Goal: Task Accomplishment & Management: Manage account settings

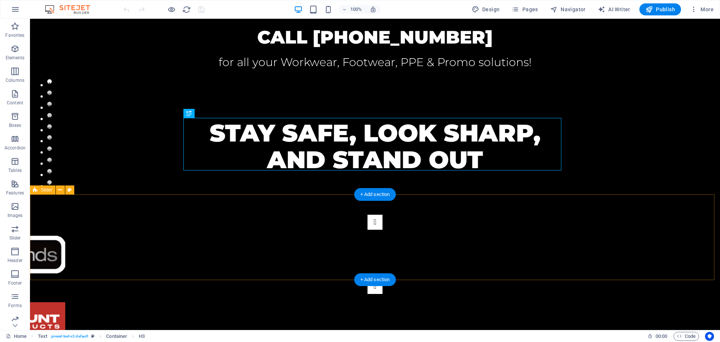
scroll to position [150, 0]
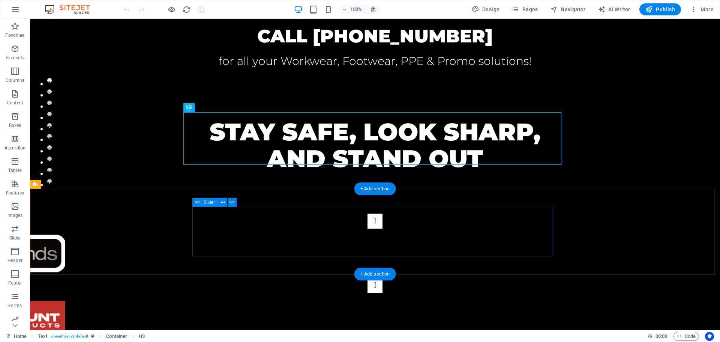
click at [383, 278] on button "Content Slider" at bounding box center [375, 285] width 15 height 15
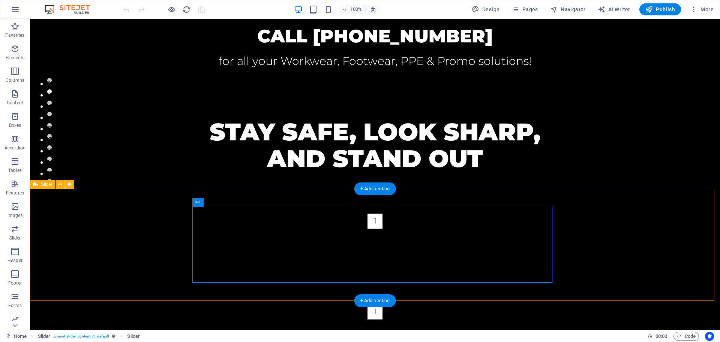
click at [571, 231] on div "1 2 3 4 5 6 7 8 9 10" at bounding box center [375, 266] width 690 height 142
click at [383, 305] on button "Content Slider" at bounding box center [375, 312] width 15 height 15
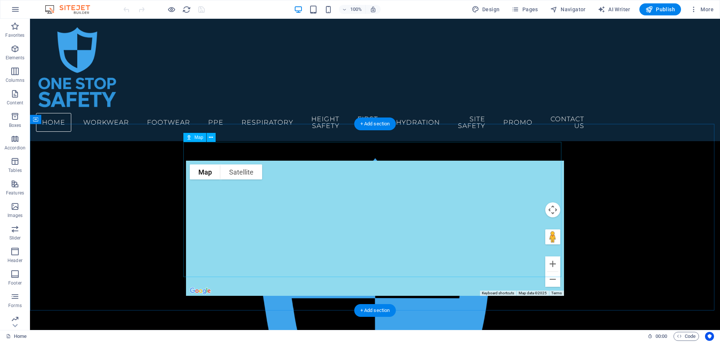
scroll to position [338, 0]
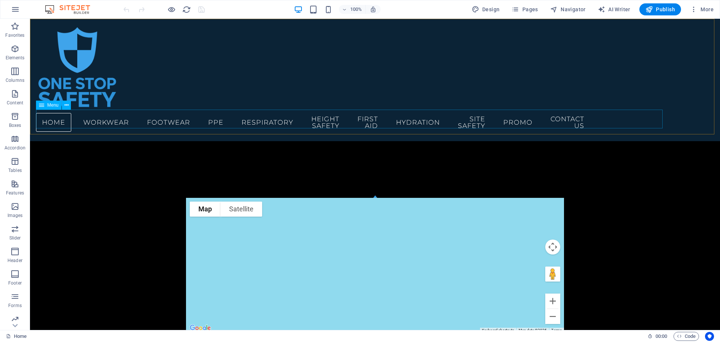
click at [324, 121] on nav "Home WORKWEAR FOOTWEAR PPE RESPIRATORY HEIGHT SAFETY FIRST AID HYDRATION SITE S…" at bounding box center [180, 122] width 288 height 25
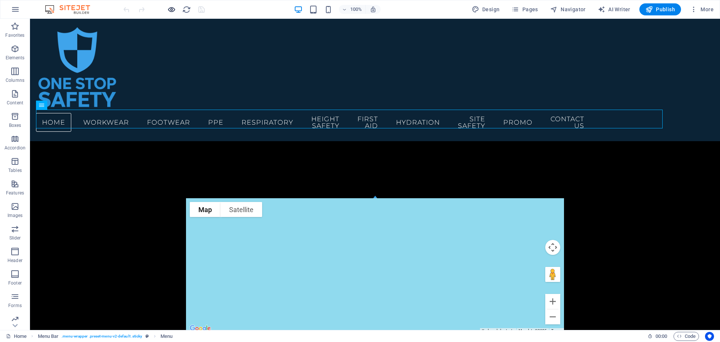
drag, startPoint x: 161, startPoint y: 10, endPoint x: 169, endPoint y: 9, distance: 8.3
click at [167, 9] on div at bounding box center [164, 9] width 84 height 12
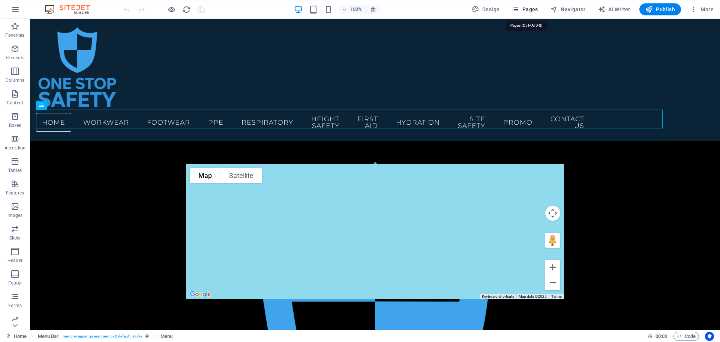
click at [530, 9] on span "Pages" at bounding box center [525, 10] width 26 height 8
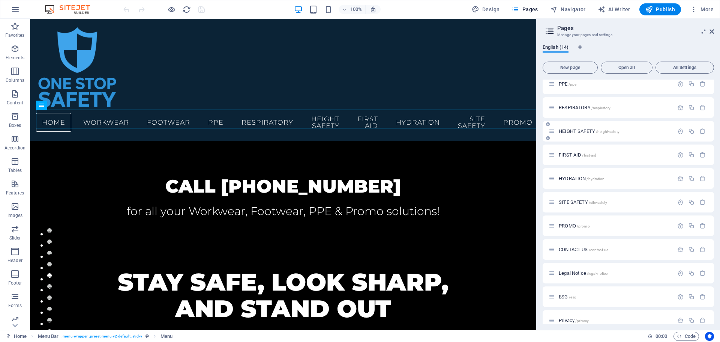
scroll to position [87, 0]
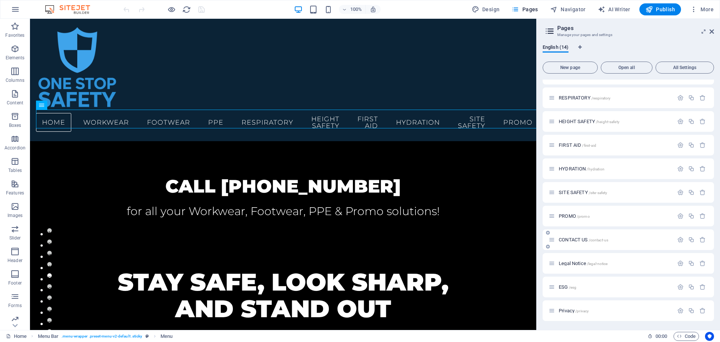
click at [575, 239] on span "CONTACT US /contact-us" at bounding box center [584, 240] width 50 height 6
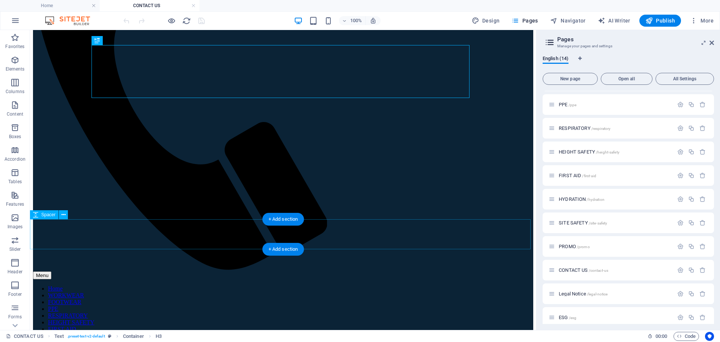
scroll to position [263, 0]
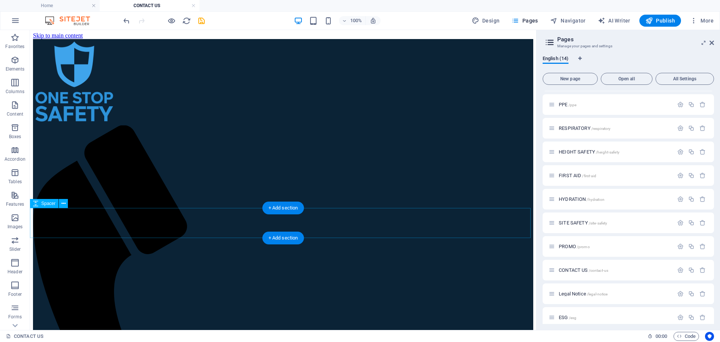
scroll to position [0, 0]
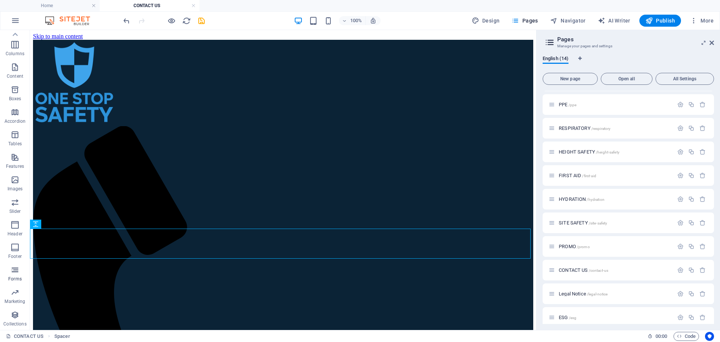
click at [12, 270] on icon "button" at bounding box center [15, 269] width 9 height 9
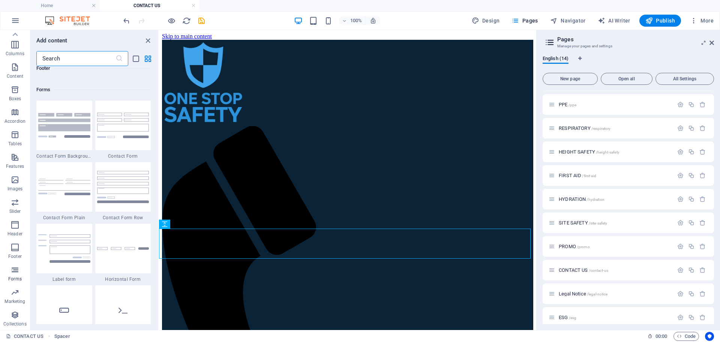
scroll to position [5476, 0]
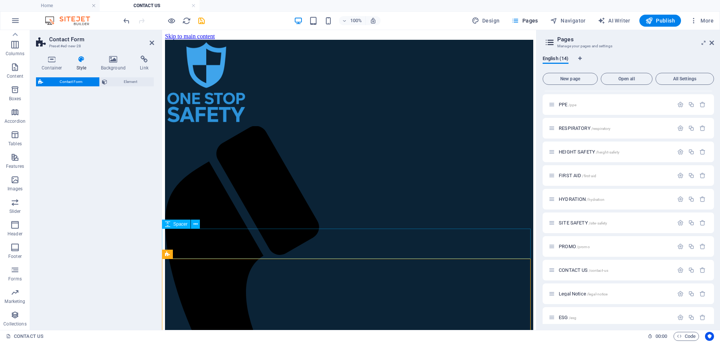
select select "rem"
select select "preset-contact-form-v3-default"
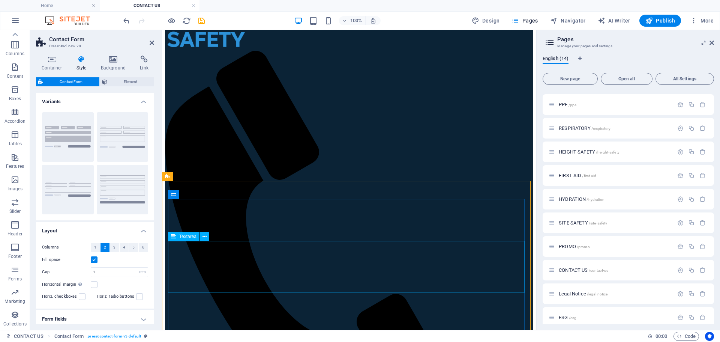
scroll to position [113, 0]
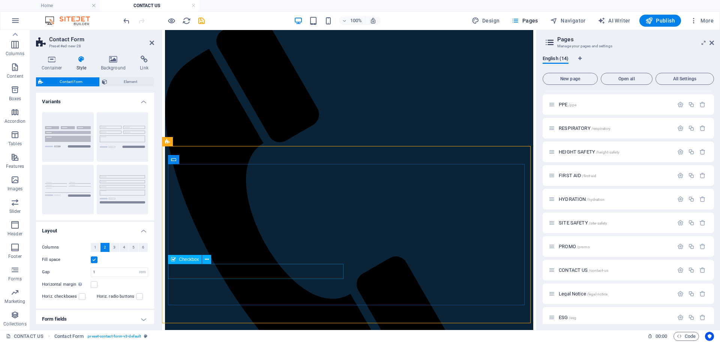
click at [383, 261] on button at bounding box center [385, 259] width 9 height 9
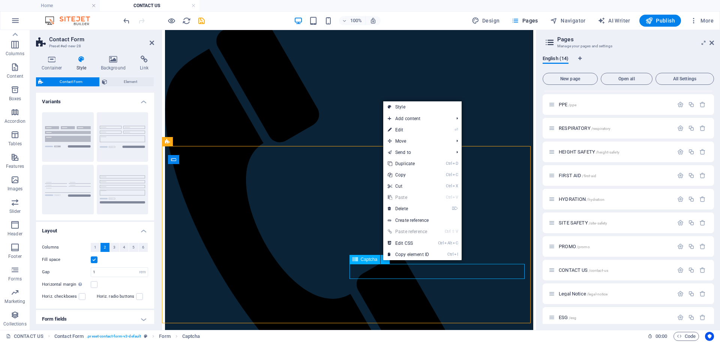
click at [372, 260] on span "Captcha" at bounding box center [369, 259] width 17 height 5
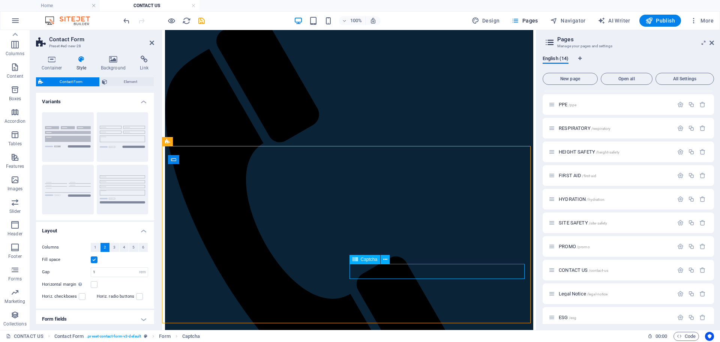
click at [372, 260] on span "Captcha" at bounding box center [369, 259] width 17 height 5
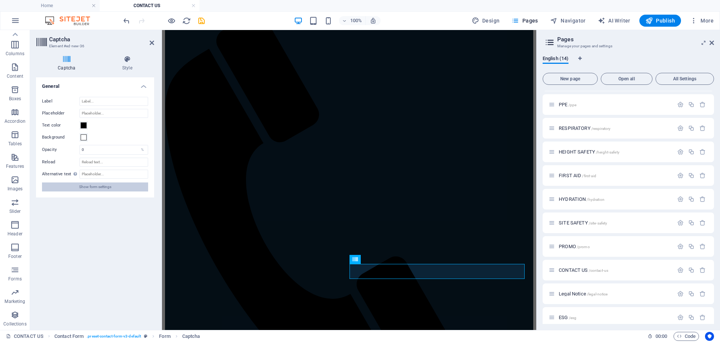
click at [132, 189] on button "Show form settings" at bounding box center [95, 186] width 106 height 9
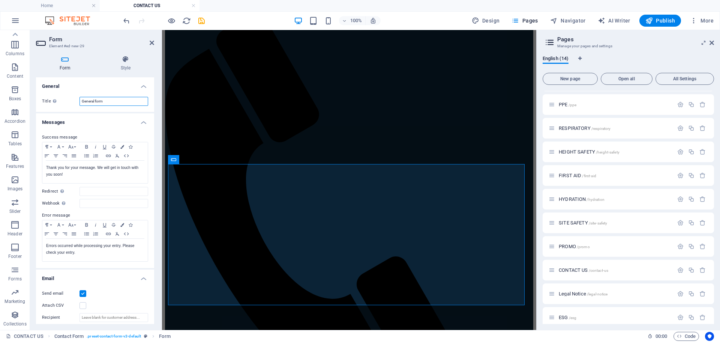
drag, startPoint x: 118, startPoint y: 102, endPoint x: 77, endPoint y: 99, distance: 40.9
click at [77, 99] on div "Title Define a name for the form. General form" at bounding box center [95, 101] width 106 height 9
type input "Contact Us - Website"
click at [107, 194] on input "Redirect Define a redirect target upon successful form submission; for example,…" at bounding box center [114, 191] width 69 height 9
click at [81, 191] on input "Redirect Define a redirect target upon successful form submission; for example,…" at bounding box center [114, 191] width 69 height 9
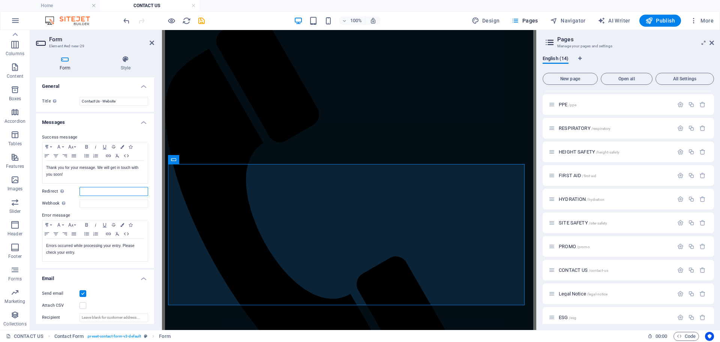
click at [86, 191] on input "Redirect Define a redirect target upon successful form submission; for example,…" at bounding box center [114, 191] width 69 height 9
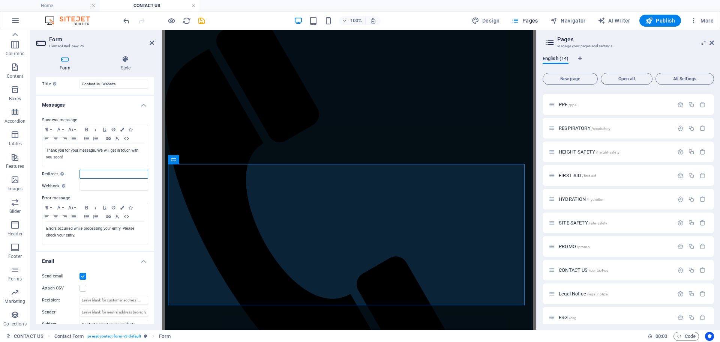
scroll to position [75, 0]
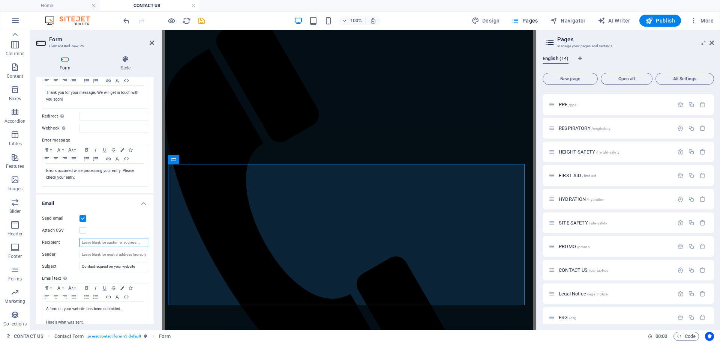
click at [107, 243] on input "Recipient" at bounding box center [114, 242] width 69 height 9
type input "s"
type input "w"
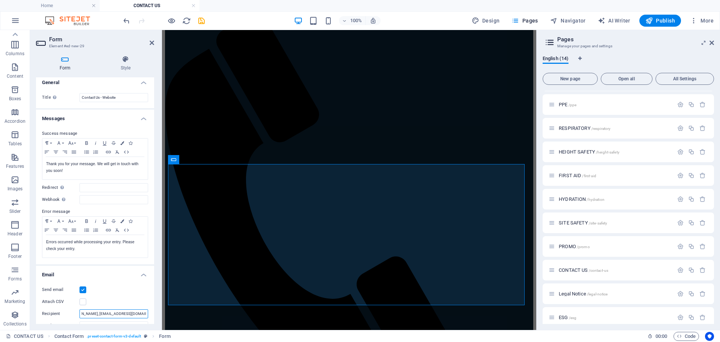
scroll to position [0, 0]
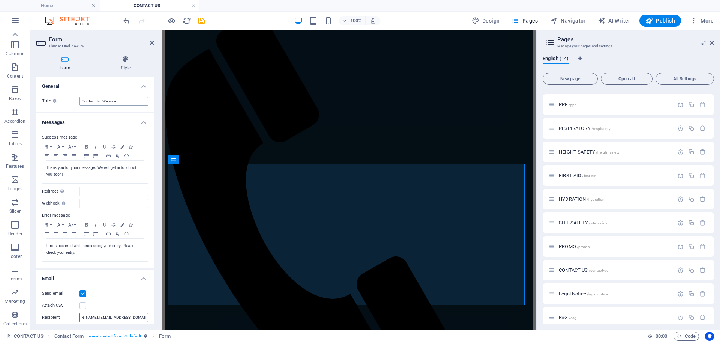
type input "sales@onestopsafety.com.au, operations@onestopsafety.com.au"
drag, startPoint x: 122, startPoint y: 102, endPoint x: 100, endPoint y: 101, distance: 21.8
click at [100, 101] on input "Contact Us - Website" at bounding box center [114, 101] width 69 height 9
type input "Contact Us"
click at [203, 21] on icon "save" at bounding box center [201, 21] width 9 height 9
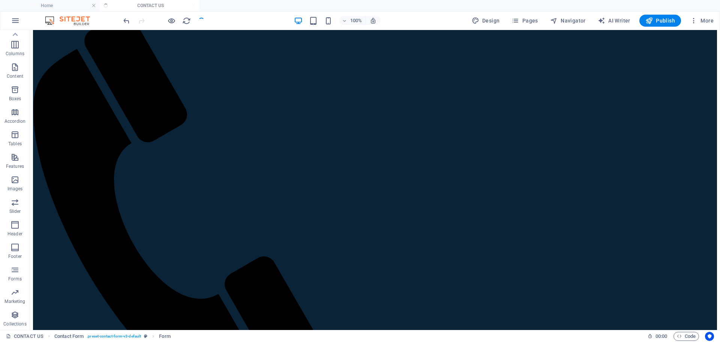
checkbox input "false"
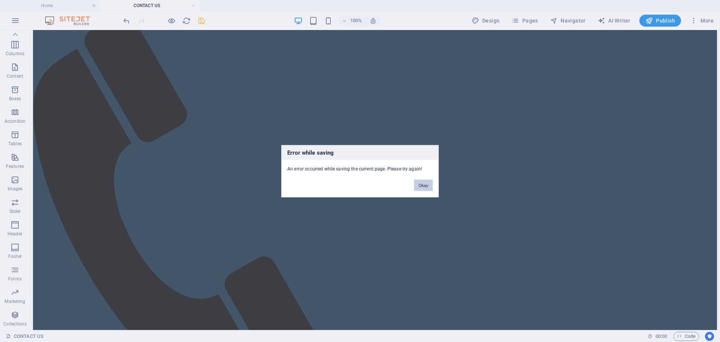
click at [424, 185] on button "Okay" at bounding box center [423, 184] width 19 height 11
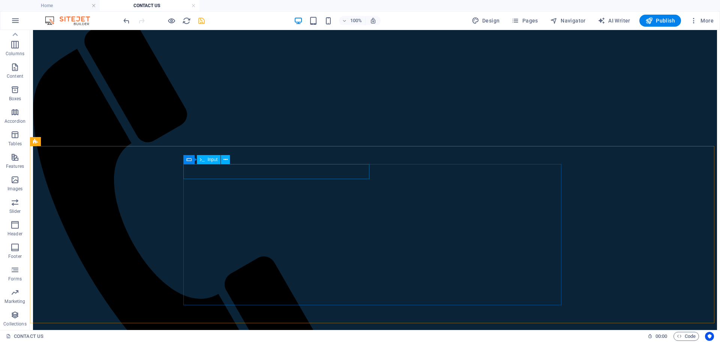
click at [212, 160] on span "Input" at bounding box center [213, 159] width 10 height 5
click at [211, 159] on span "Input" at bounding box center [213, 159] width 10 height 5
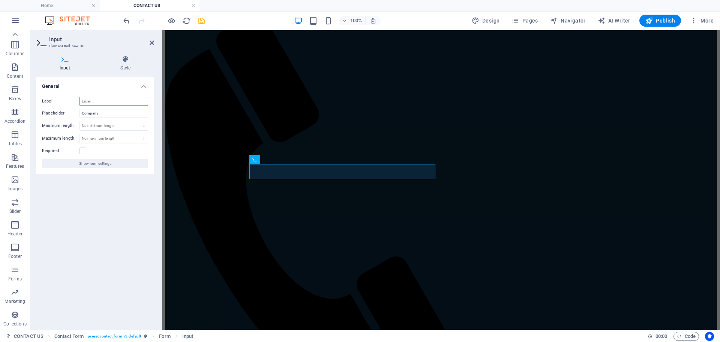
click at [125, 99] on input "Label" at bounding box center [114, 101] width 69 height 9
click at [83, 152] on label at bounding box center [83, 150] width 7 height 7
click at [0, 0] on input "Required" at bounding box center [0, 0] width 0 height 0
click at [91, 165] on span "Show form settings" at bounding box center [95, 163] width 32 height 9
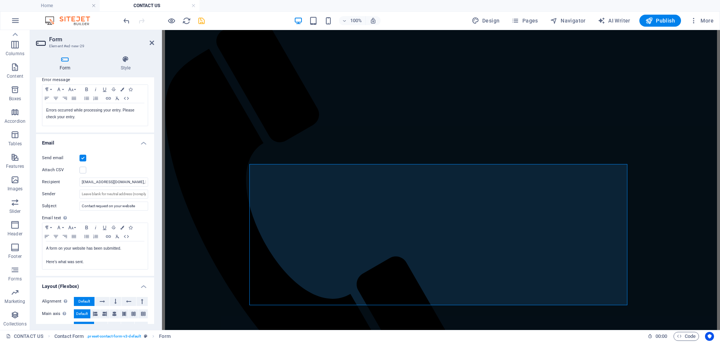
scroll to position [173, 0]
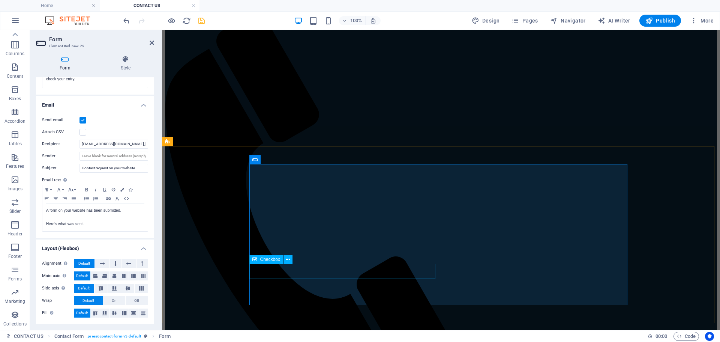
click at [288, 260] on icon at bounding box center [288, 259] width 4 height 8
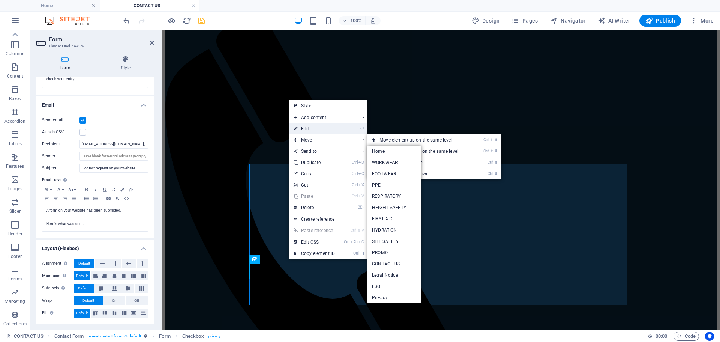
click at [315, 131] on link "⏎ Edit" at bounding box center [314, 128] width 50 height 11
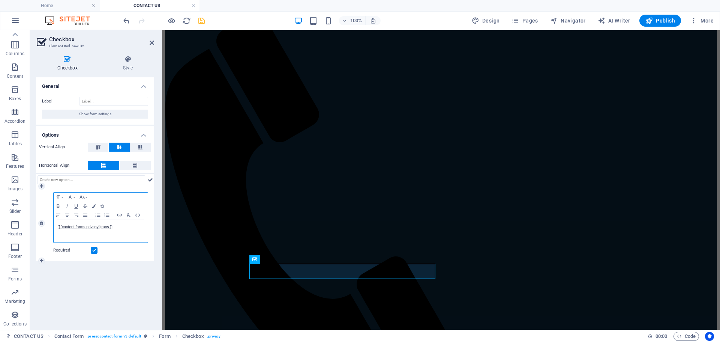
click at [115, 229] on p "{{ 'content.forms.privacy'|trans }}" at bounding box center [100, 227] width 87 height 7
click at [528, 17] on button "Pages" at bounding box center [525, 21] width 32 height 12
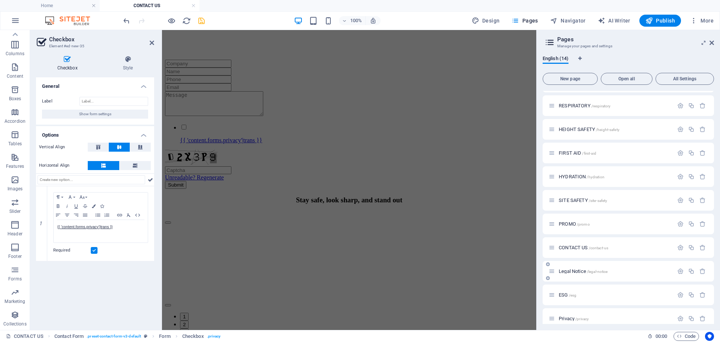
scroll to position [98, 0]
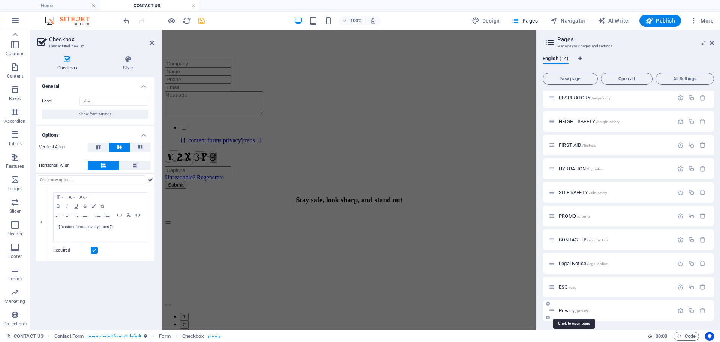
click at [562, 309] on span "Privacy /privacy" at bounding box center [574, 311] width 30 height 6
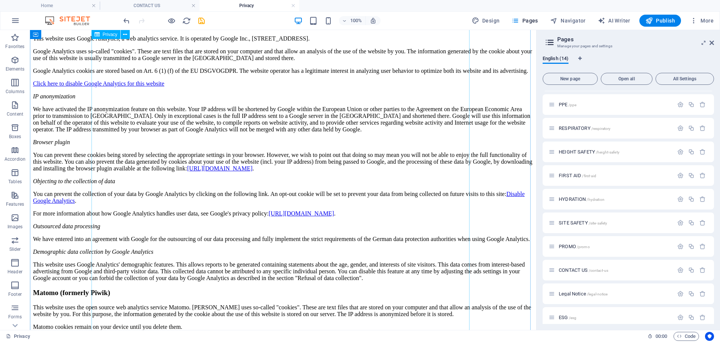
scroll to position [1163, 0]
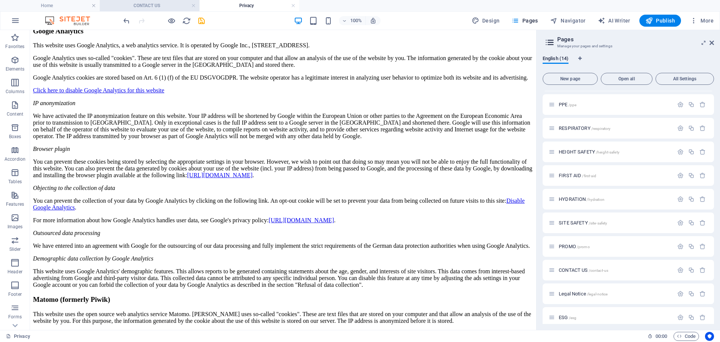
click at [148, 4] on h4 "CONTACT US" at bounding box center [150, 6] width 100 height 8
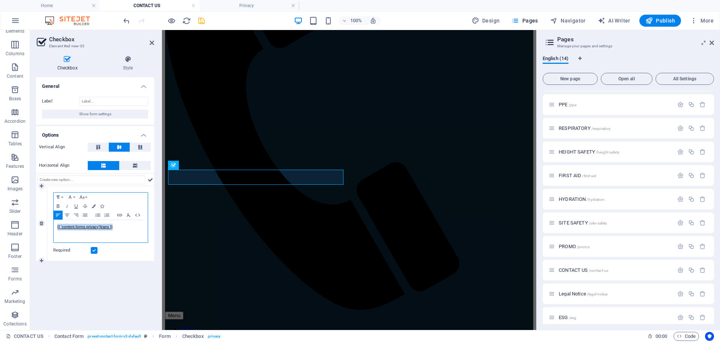
drag, startPoint x: 117, startPoint y: 228, endPoint x: 53, endPoint y: 226, distance: 64.9
click at [53, 226] on div "Paragraph Format Normal Heading 1 Heading 2 Heading 3 Heading 4 Heading 5 Headi…" at bounding box center [100, 223] width 107 height 75
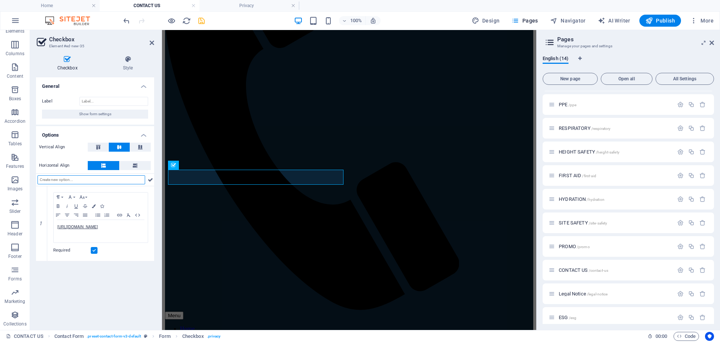
click at [123, 182] on input "text" at bounding box center [92, 179] width 108 height 9
drag, startPoint x: 126, startPoint y: 225, endPoint x: 54, endPoint y: 221, distance: 71.8
click at [54, 221] on div "https://onestopsafety.com.au/privacy/" at bounding box center [101, 231] width 94 height 23
drag, startPoint x: 88, startPoint y: 223, endPoint x: 55, endPoint y: 225, distance: 32.7
click at [55, 225] on div "P rivacy statement" at bounding box center [101, 231] width 94 height 23
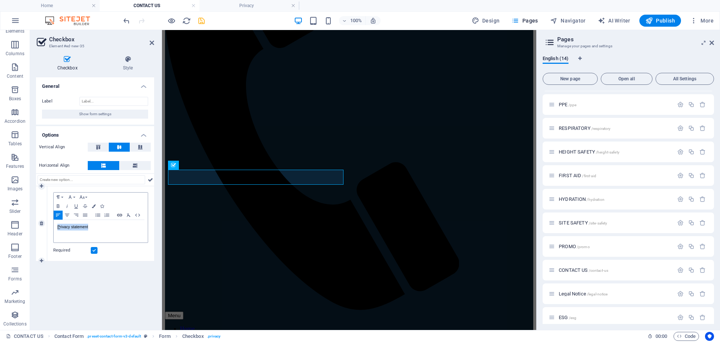
click at [117, 214] on icon "button" at bounding box center [119, 215] width 9 height 6
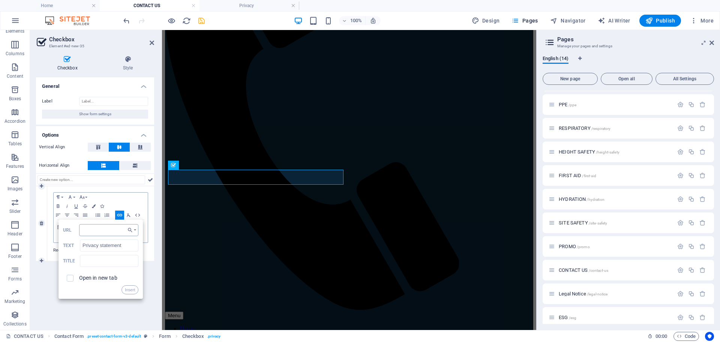
type input "https://onestopsafety.com.au/privacy/"
click at [131, 289] on button "Insert" at bounding box center [130, 289] width 17 height 9
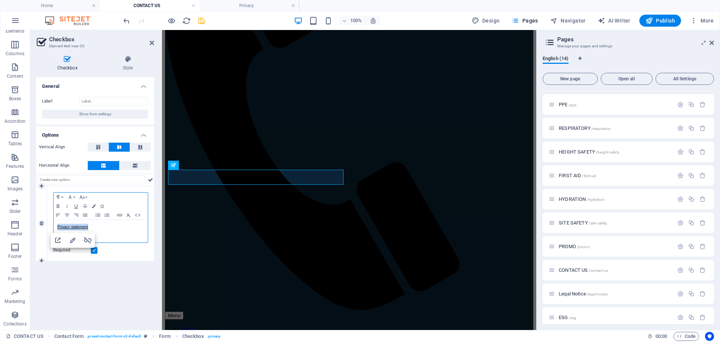
scroll to position [0, 0]
click at [125, 275] on div "General Label Show form settings Options Vertical Align Horizontal Align 1 Para…" at bounding box center [95, 200] width 118 height 246
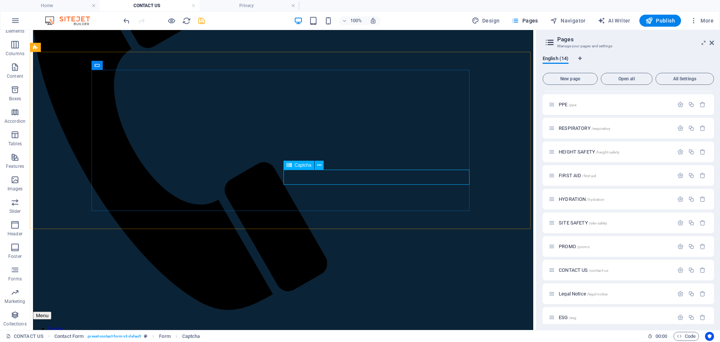
click at [309, 166] on span "Captcha" at bounding box center [303, 165] width 17 height 5
click at [303, 166] on span "Captcha" at bounding box center [303, 165] width 17 height 5
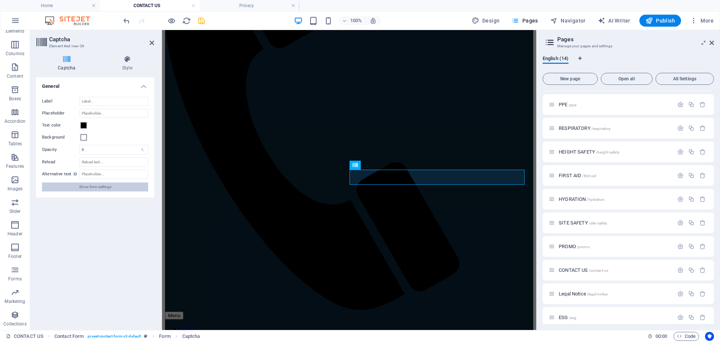
click at [103, 188] on span "Show form settings" at bounding box center [95, 186] width 32 height 9
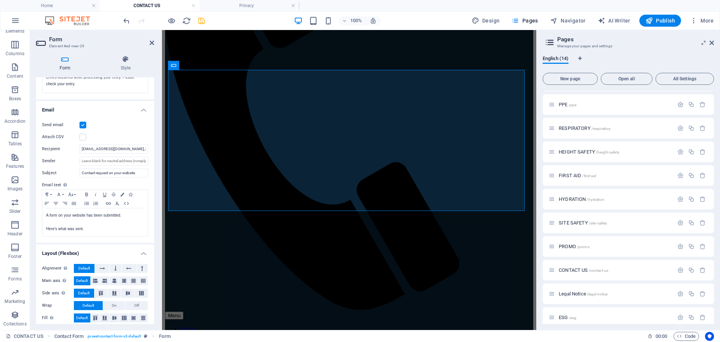
scroll to position [173, 0]
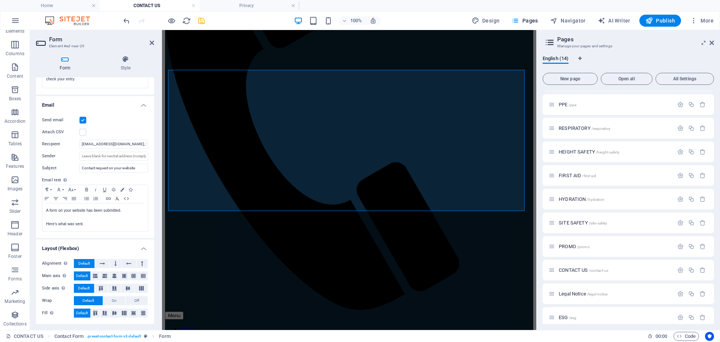
click at [201, 18] on icon "save" at bounding box center [201, 21] width 9 height 9
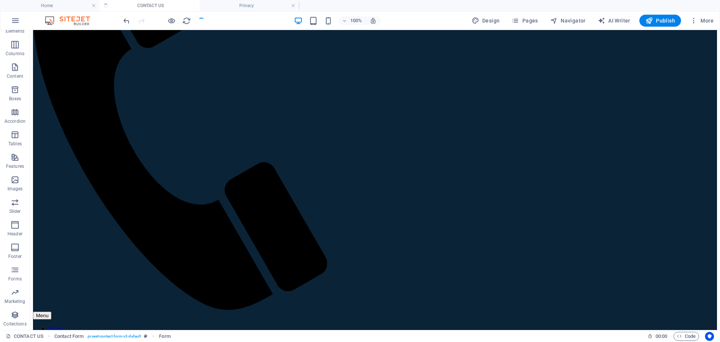
checkbox input "false"
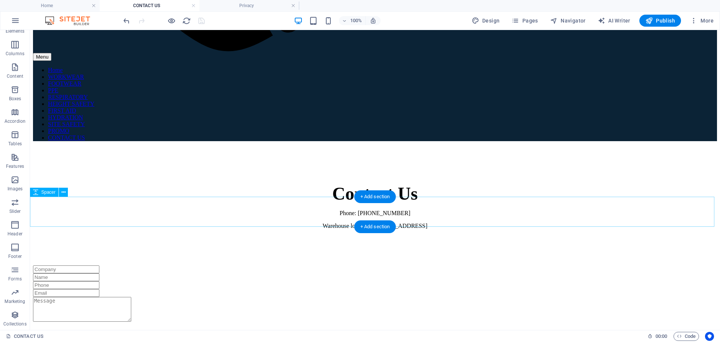
scroll to position [446, 0]
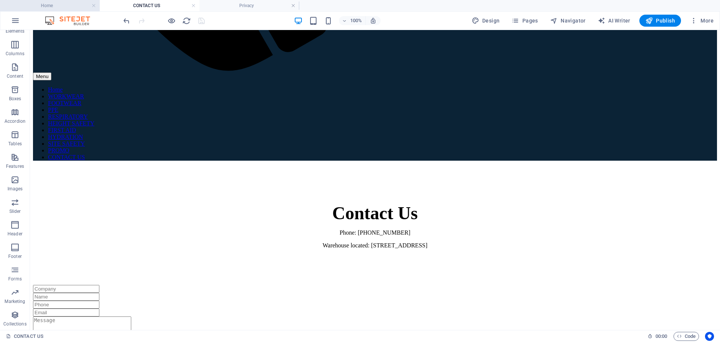
click at [67, 3] on h4 "Home" at bounding box center [50, 6] width 100 height 8
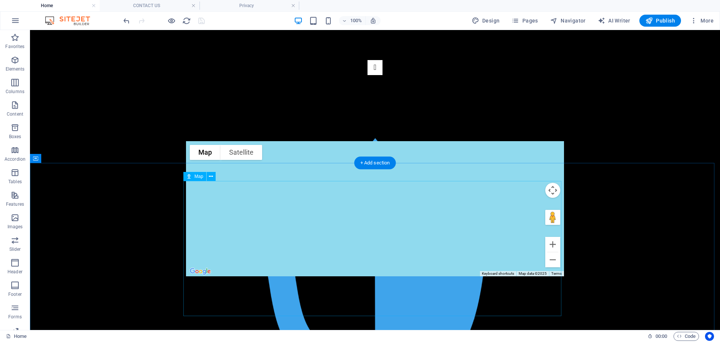
scroll to position [413, 0]
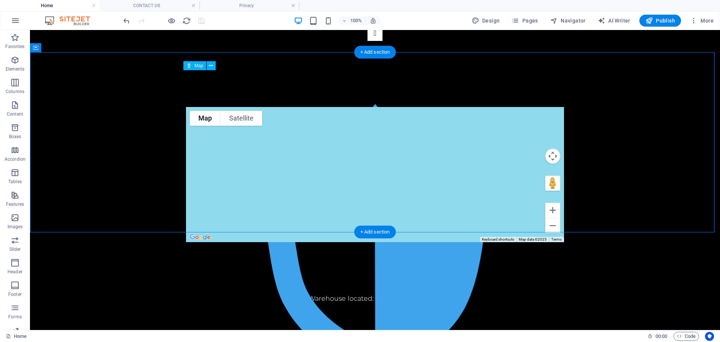
click at [269, 145] on div "To navigate the map with touch gestures double-tap and hold your finger on the …" at bounding box center [375, 174] width 378 height 135
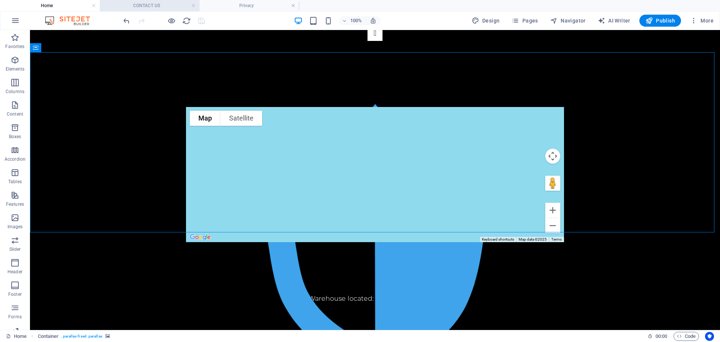
click at [158, 6] on h4 "CONTACT US" at bounding box center [150, 6] width 100 height 8
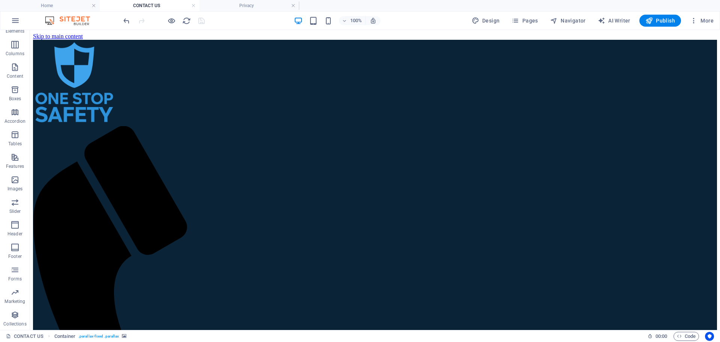
scroll to position [446, 0]
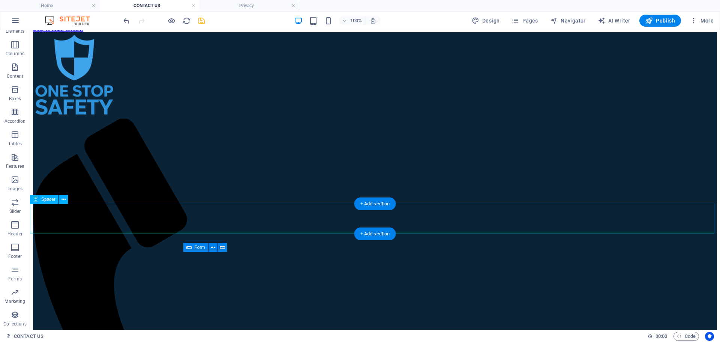
scroll to position [0, 0]
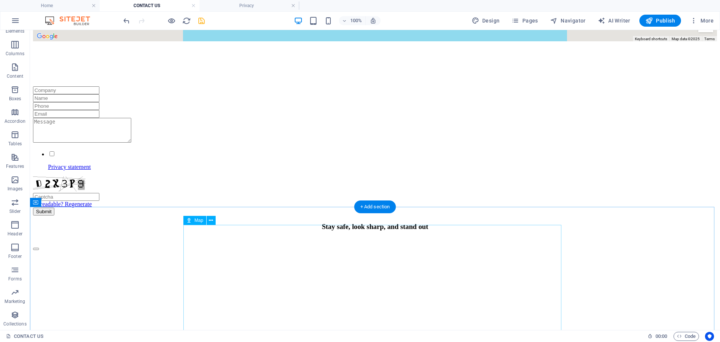
scroll to position [825, 0]
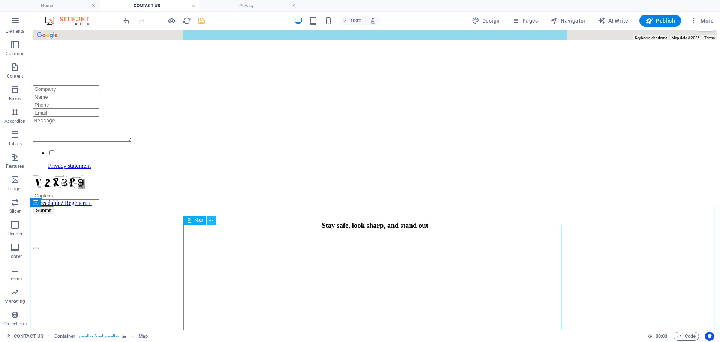
click at [211, 222] on icon at bounding box center [211, 220] width 4 height 8
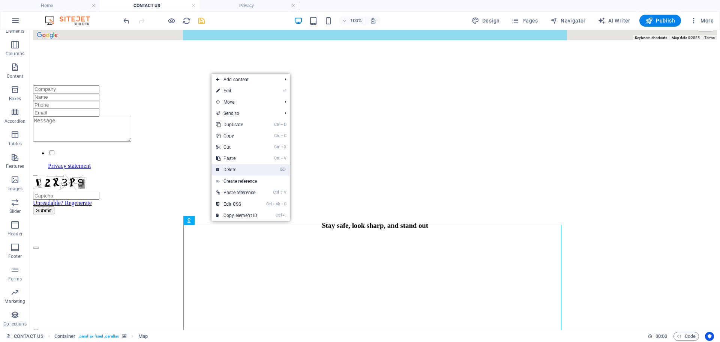
click at [248, 168] on link "⌦ Delete" at bounding box center [237, 169] width 50 height 11
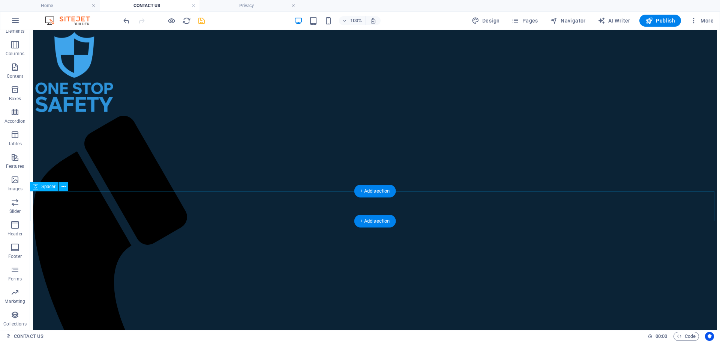
scroll to position [0, 0]
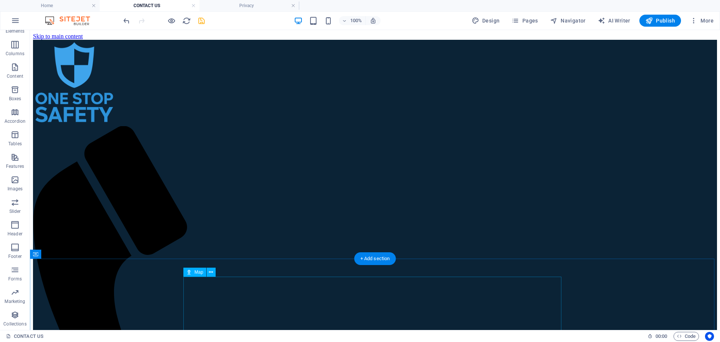
click at [212, 272] on icon at bounding box center [211, 272] width 4 height 8
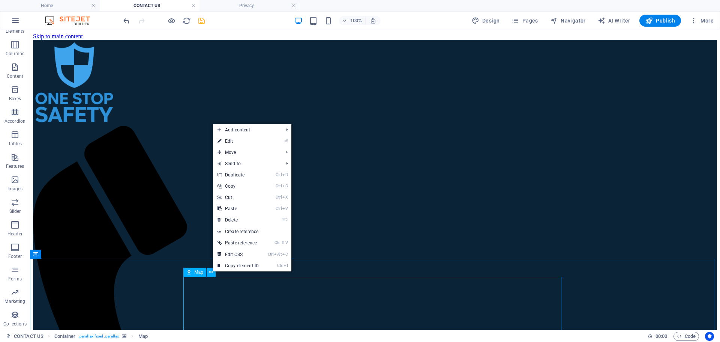
click at [198, 274] on span "Map" at bounding box center [199, 272] width 9 height 5
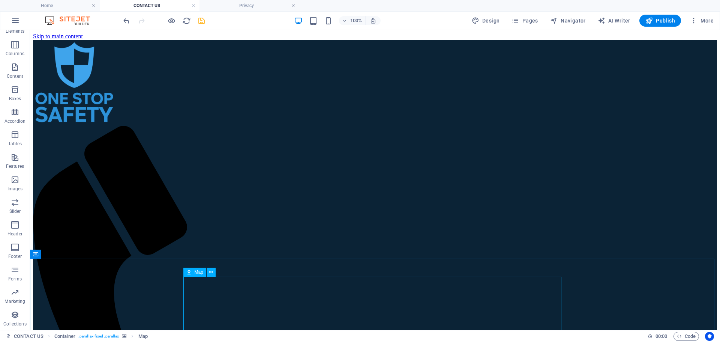
drag, startPoint x: 198, startPoint y: 275, endPoint x: 29, endPoint y: 234, distance: 173.9
click at [198, 274] on span "Map" at bounding box center [199, 272] width 9 height 5
select select "1"
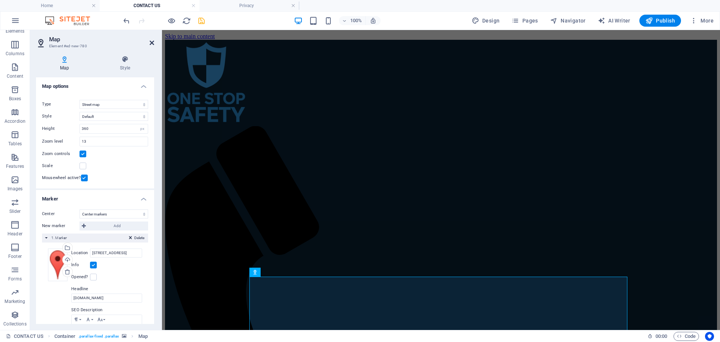
click at [153, 44] on icon at bounding box center [152, 43] width 5 height 6
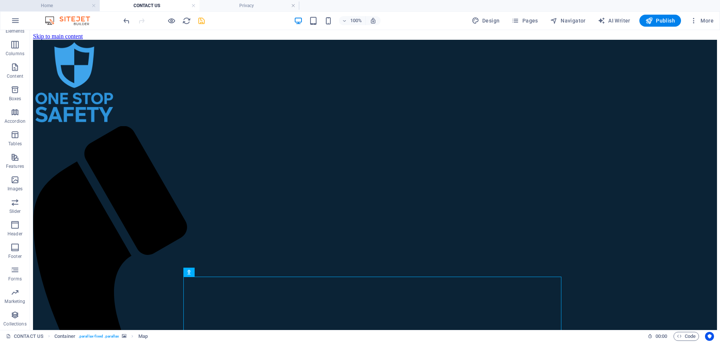
click at [67, 8] on h4 "Home" at bounding box center [50, 6] width 100 height 8
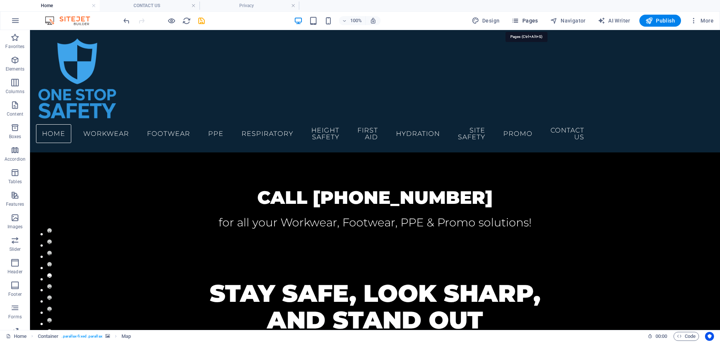
click at [532, 22] on span "Pages" at bounding box center [525, 21] width 26 height 8
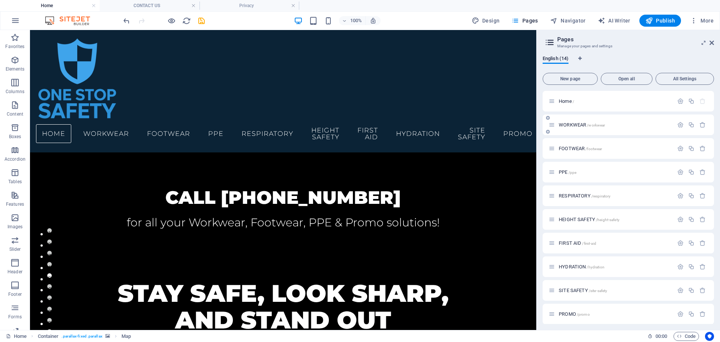
click at [585, 125] on span "WORKWEAR /workwear" at bounding box center [582, 125] width 46 height 6
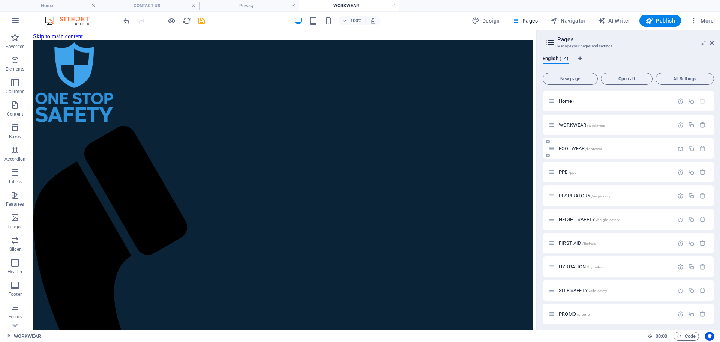
click at [573, 146] on span "FOOTWEAR /footwear" at bounding box center [580, 149] width 43 height 6
drag, startPoint x: 493, startPoint y: 7, endPoint x: 398, endPoint y: 29, distance: 97.6
click at [493, 7] on link at bounding box center [493, 5] width 5 height 7
click at [391, 5] on link at bounding box center [393, 5] width 5 height 7
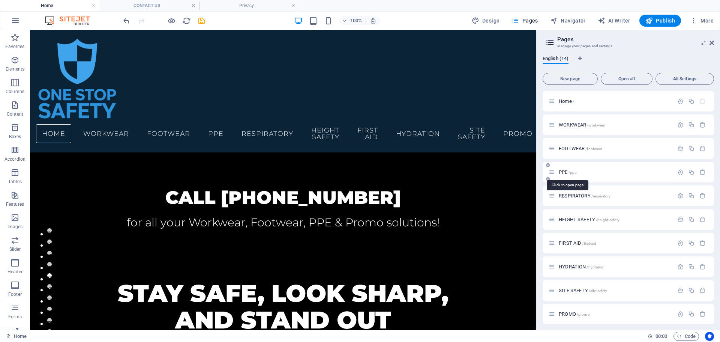
click at [567, 172] on span "PPE /ppe" at bounding box center [568, 172] width 18 height 6
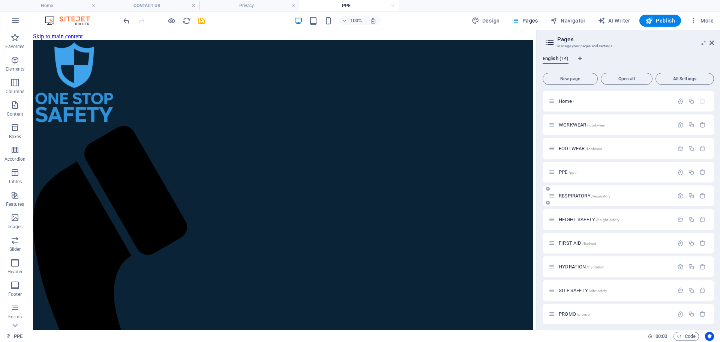
click at [571, 195] on span "RESPIRATORY /respiratory" at bounding box center [585, 196] width 52 height 6
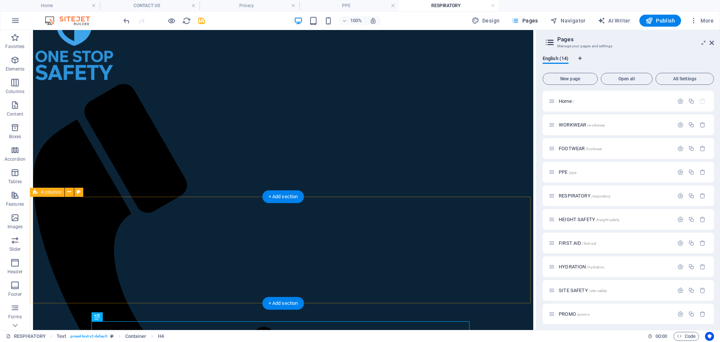
scroll to position [16, 0]
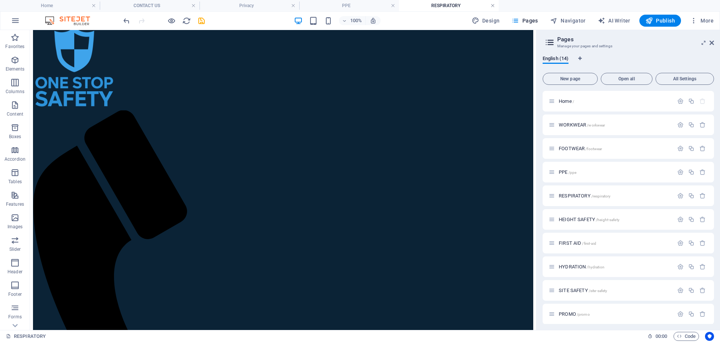
click at [494, 6] on link at bounding box center [493, 5] width 5 height 7
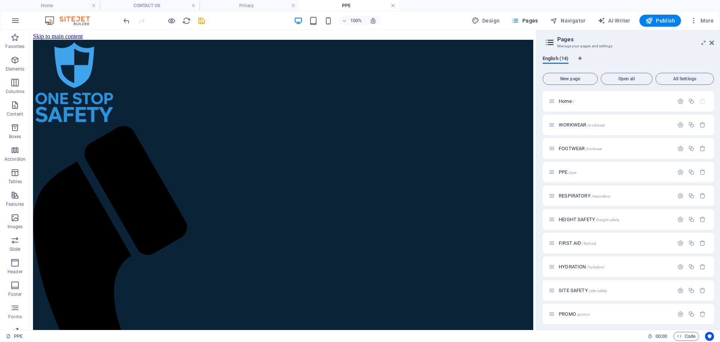
click at [392, 5] on link at bounding box center [393, 5] width 5 height 7
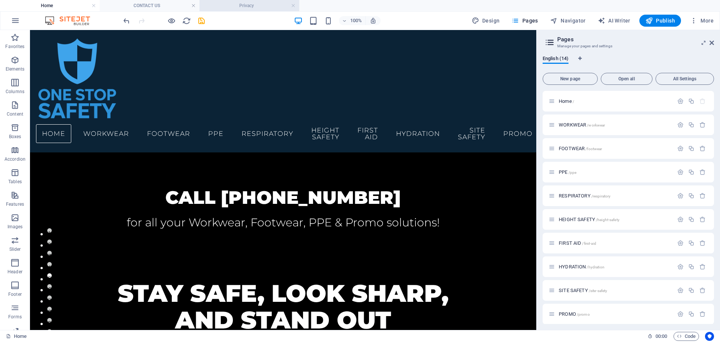
click at [296, 5] on h4 "Privacy" at bounding box center [250, 6] width 100 height 8
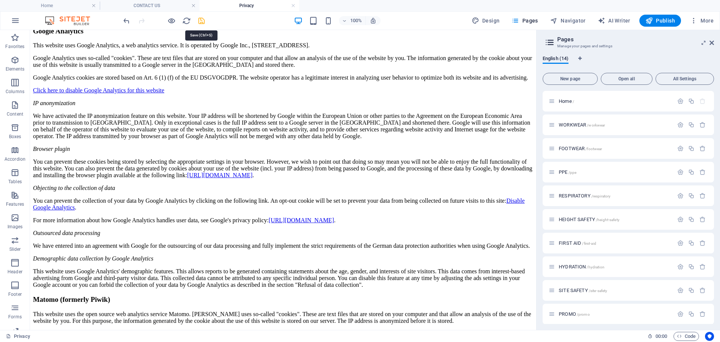
click at [200, 21] on icon "save" at bounding box center [201, 21] width 9 height 9
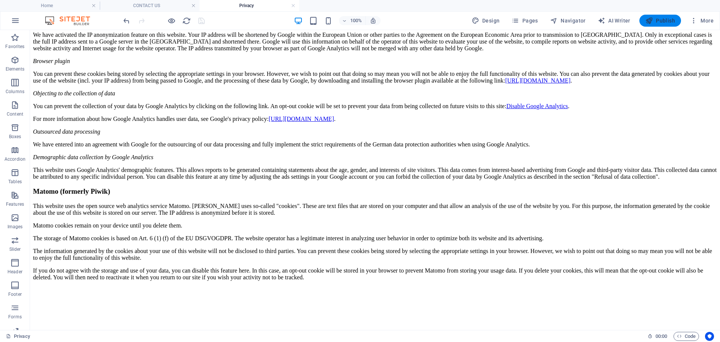
click at [666, 20] on span "Publish" at bounding box center [661, 21] width 30 height 8
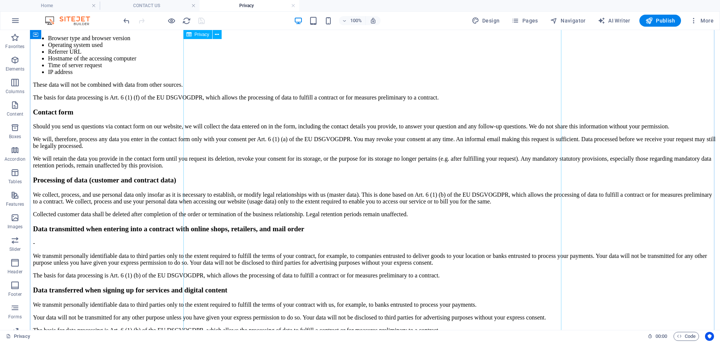
scroll to position [563, 0]
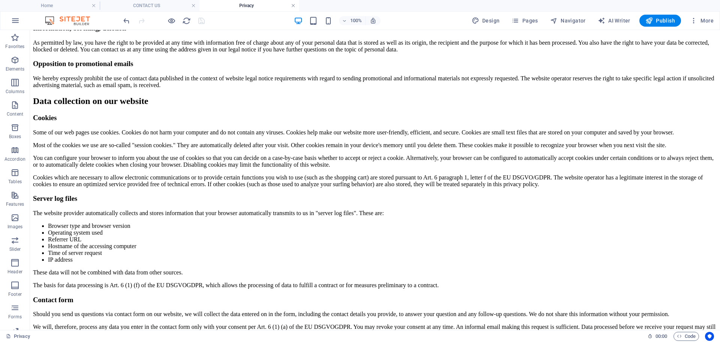
click at [295, 6] on link at bounding box center [293, 5] width 5 height 7
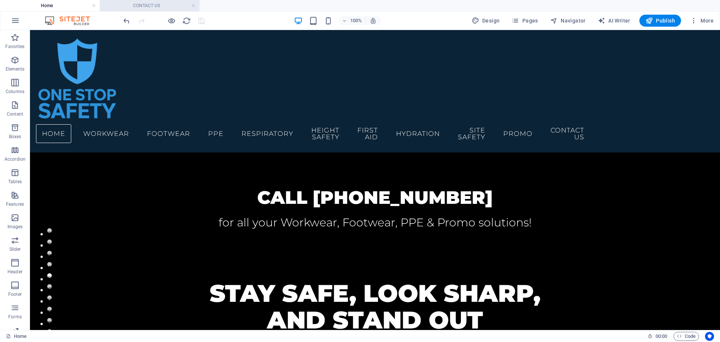
click at [161, 5] on h4 "CONTACT US" at bounding box center [150, 6] width 100 height 8
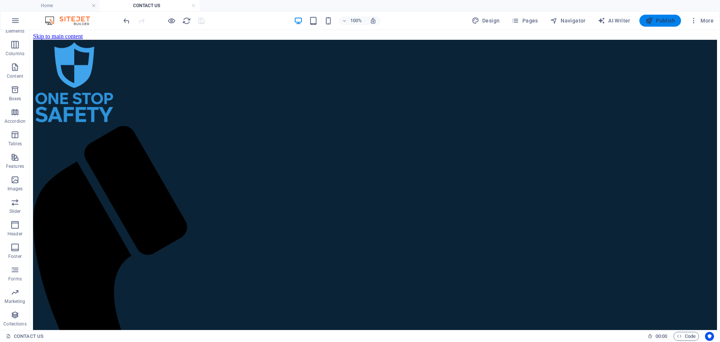
click at [666, 17] on span "Publish" at bounding box center [661, 21] width 30 height 8
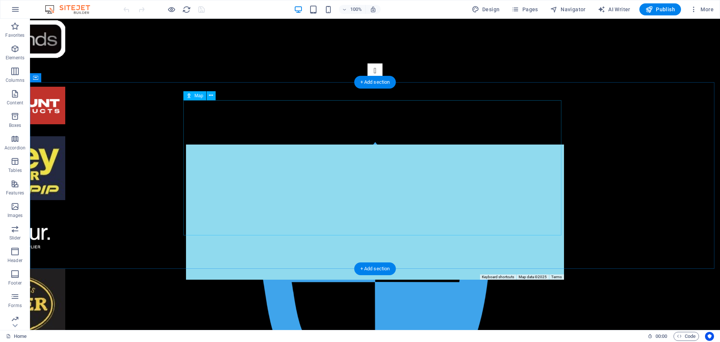
scroll to position [375, 0]
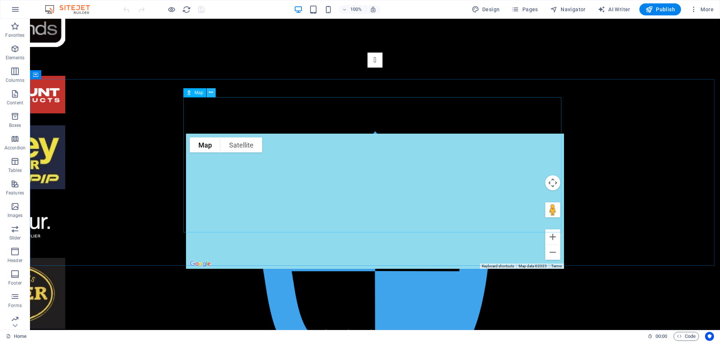
click at [213, 93] on icon at bounding box center [211, 93] width 4 height 8
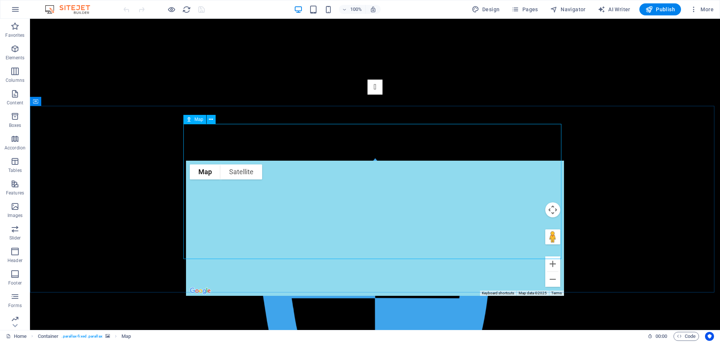
click at [195, 119] on span "Map" at bounding box center [199, 119] width 9 height 5
select select "1"
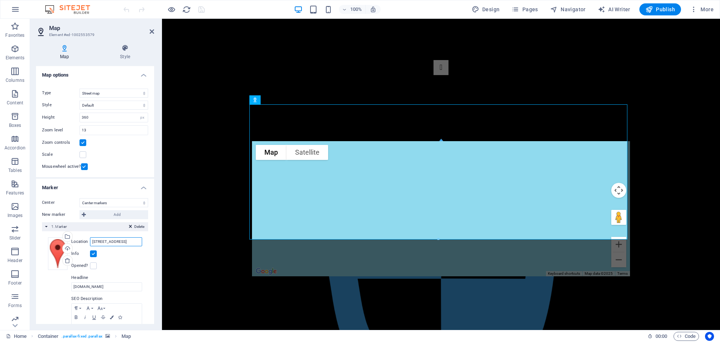
click at [119, 243] on input "Unit 21B, 1-3 Endeavour Road, 2229 Caringbah" at bounding box center [116, 241] width 52 height 9
click at [109, 241] on input "Unit 21B, 1-3 Endeavour Road, 2229 Caringbah" at bounding box center [116, 241] width 52 height 9
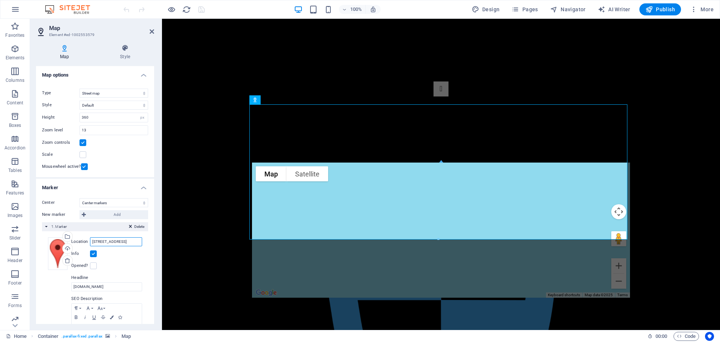
scroll to position [0, 31]
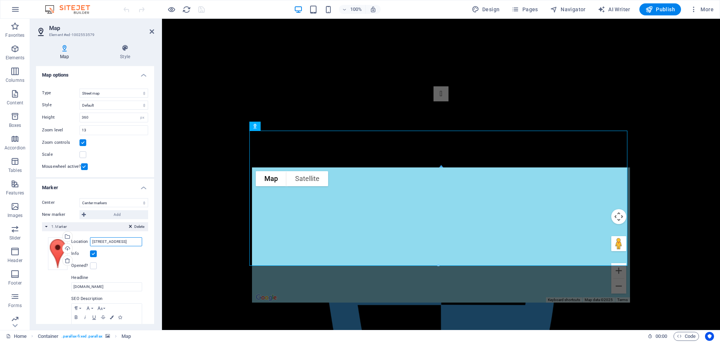
drag, startPoint x: 92, startPoint y: 241, endPoint x: 147, endPoint y: 243, distance: 55.5
click at [147, 243] on div "Center Don't center Center markers Center and zoom markers New marker Add Delet…" at bounding box center [95, 283] width 118 height 183
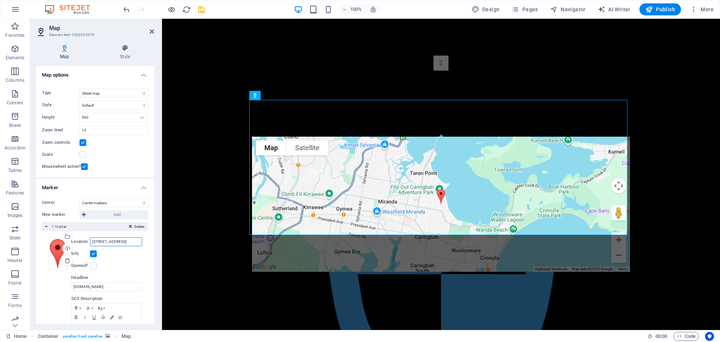
scroll to position [0, 27]
type input "unit 21b 1-3 Endeavour road Caringbah NSW"
click at [134, 258] on div "Info" at bounding box center [106, 253] width 71 height 9
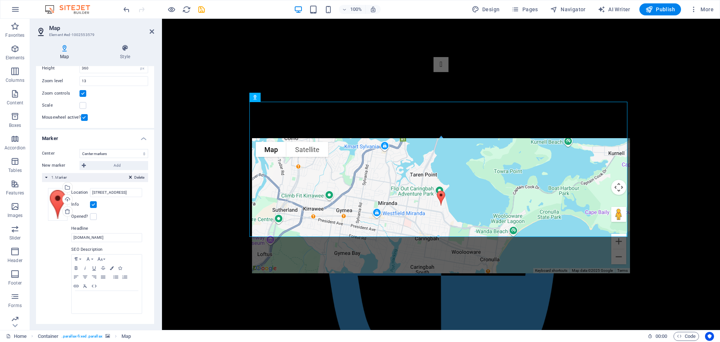
scroll to position [51, 0]
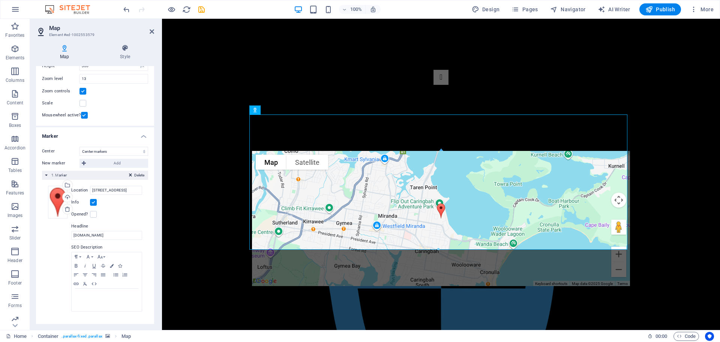
click at [93, 248] on label "SEO Description" at bounding box center [106, 247] width 71 height 9
click at [95, 296] on p at bounding box center [106, 295] width 63 height 7
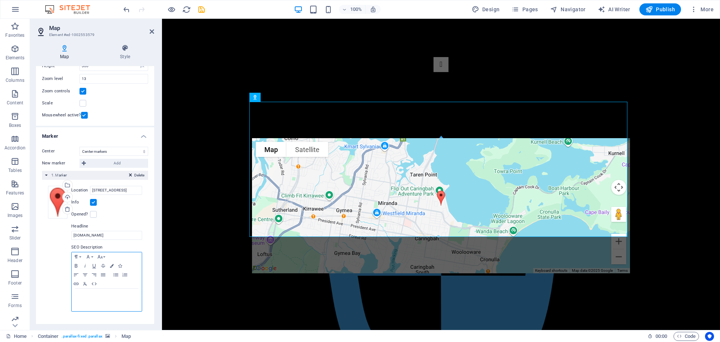
click at [83, 299] on p at bounding box center [106, 295] width 63 height 7
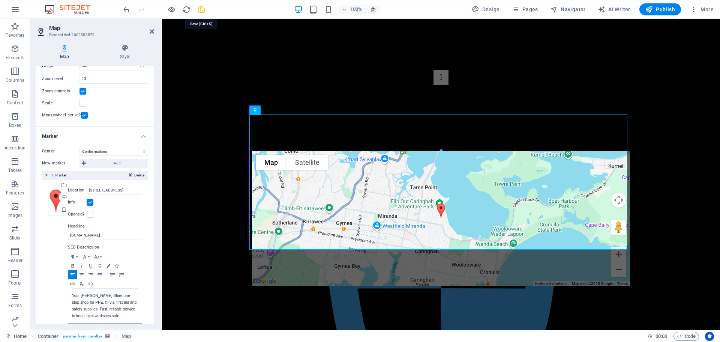
click at [203, 11] on icon "save" at bounding box center [201, 9] width 9 height 9
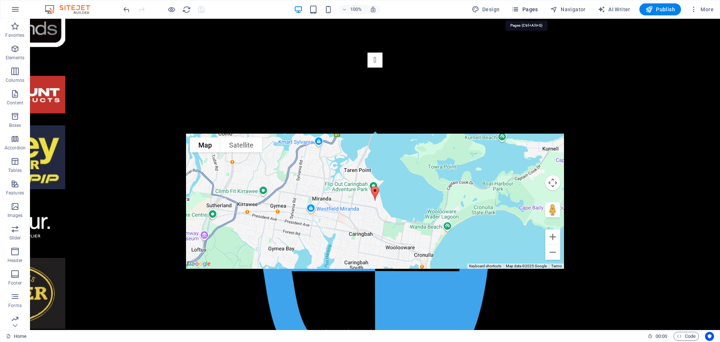
click at [524, 12] on span "Pages" at bounding box center [525, 10] width 26 height 8
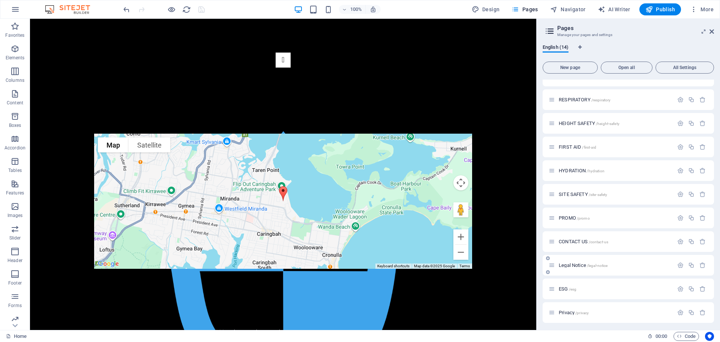
scroll to position [87, 0]
click at [572, 239] on span "CONTACT US /contact-us" at bounding box center [584, 240] width 50 height 6
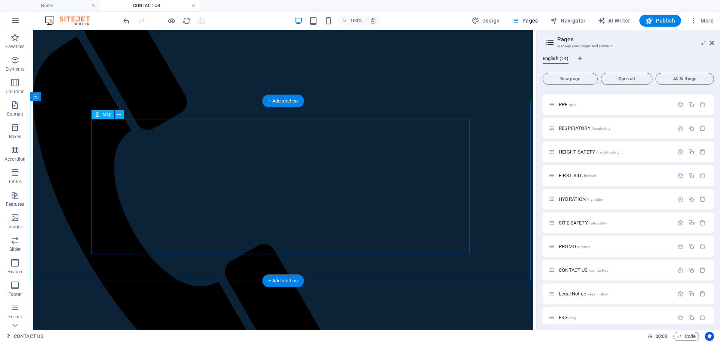
scroll to position [70, 0]
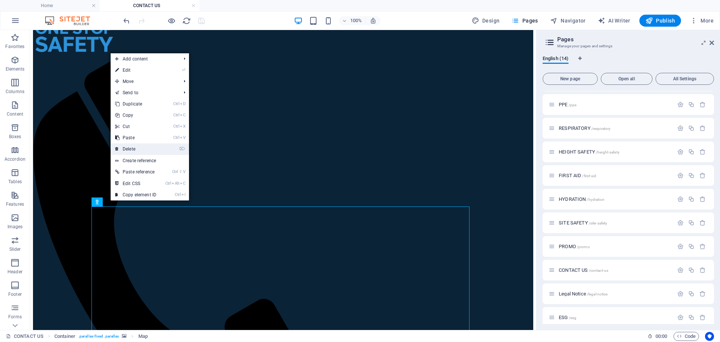
click at [143, 149] on link "⌦ Delete" at bounding box center [136, 148] width 50 height 11
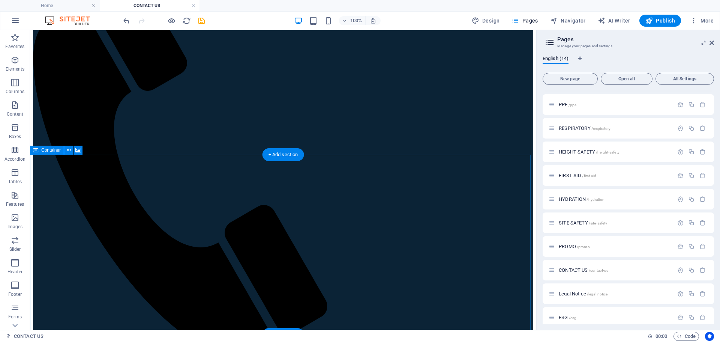
scroll to position [183, 0]
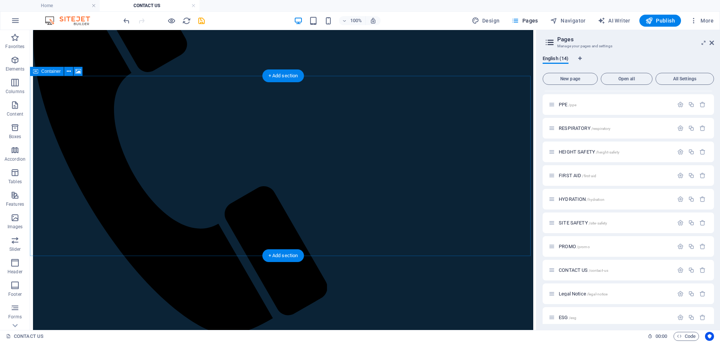
click at [66, 72] on button at bounding box center [68, 71] width 9 height 9
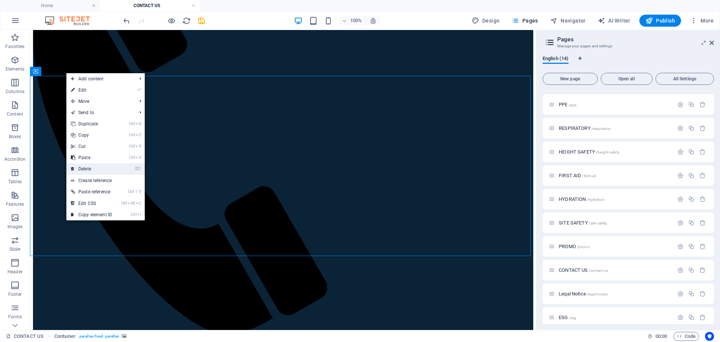
click at [98, 166] on link "⌦ Delete" at bounding box center [91, 168] width 50 height 11
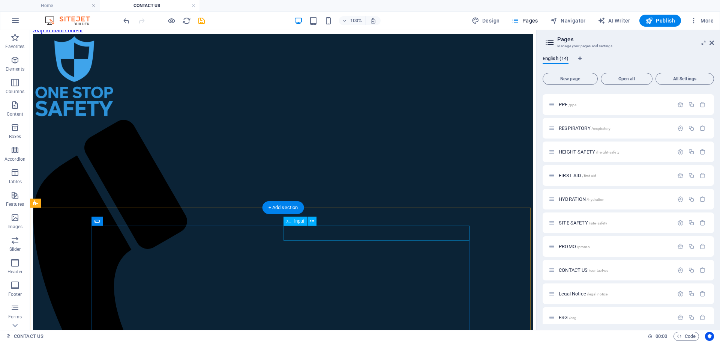
scroll to position [0, 0]
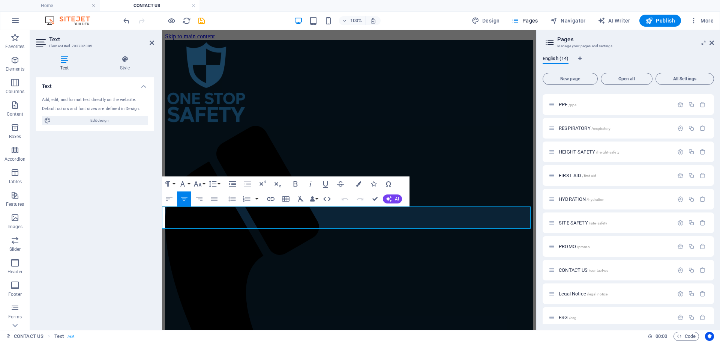
drag, startPoint x: 230, startPoint y: 224, endPoint x: 462, endPoint y: 225, distance: 231.8
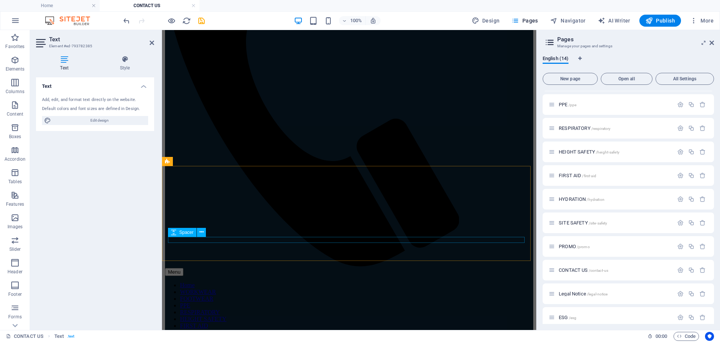
scroll to position [263, 0]
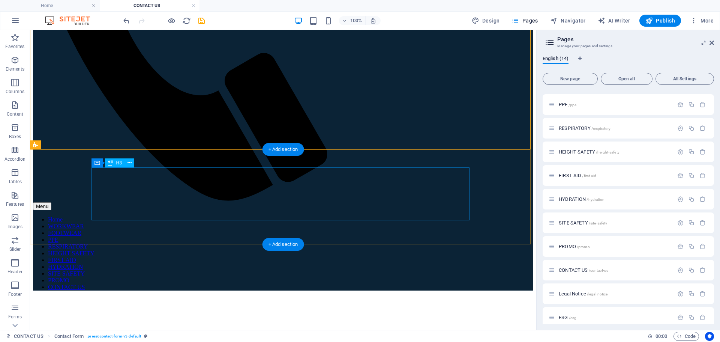
scroll to position [335, 0]
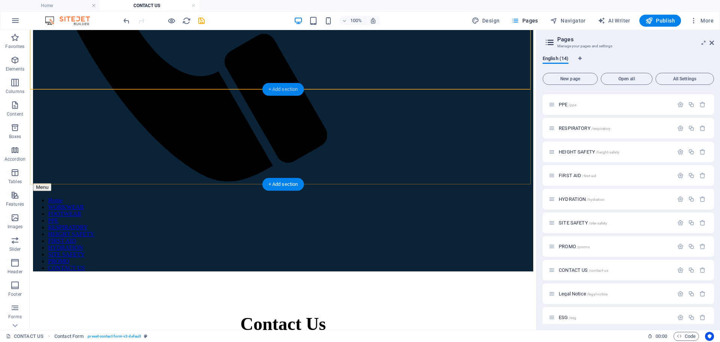
drag, startPoint x: 285, startPoint y: 89, endPoint x: 126, endPoint y: 59, distance: 161.5
click at [285, 89] on div "+ Add section" at bounding box center [284, 89] width 42 height 13
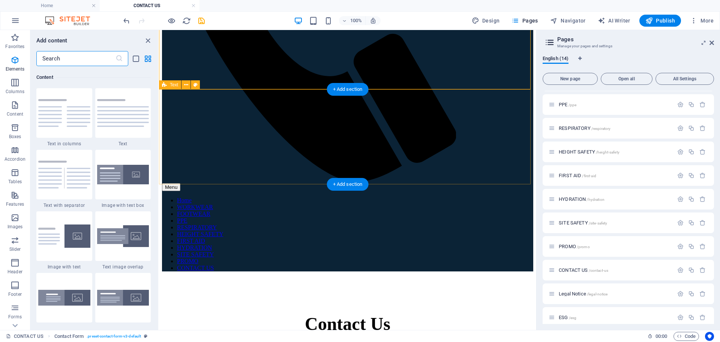
scroll to position [1312, 0]
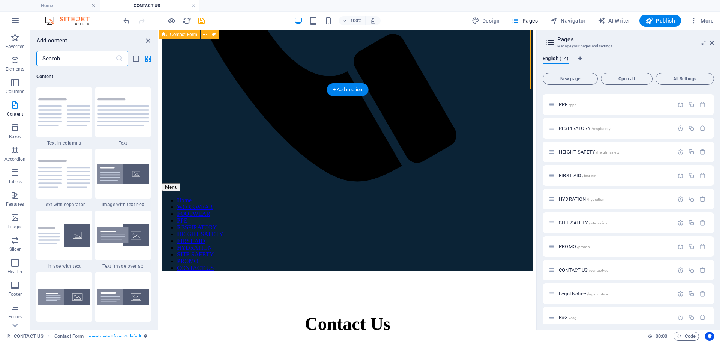
click at [15, 64] on icon "button" at bounding box center [15, 60] width 9 height 9
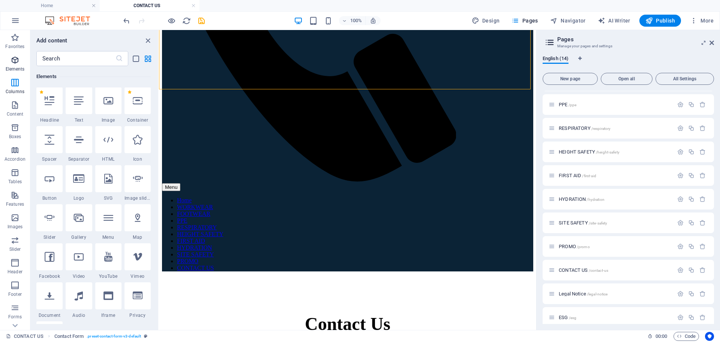
scroll to position [80, 0]
click at [59, 7] on h4 "Home" at bounding box center [50, 6] width 100 height 8
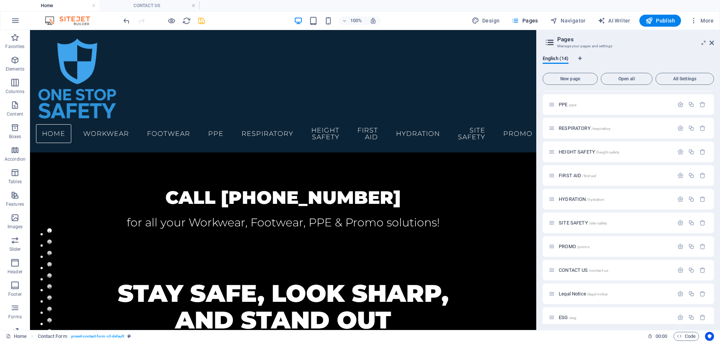
scroll to position [413, 0]
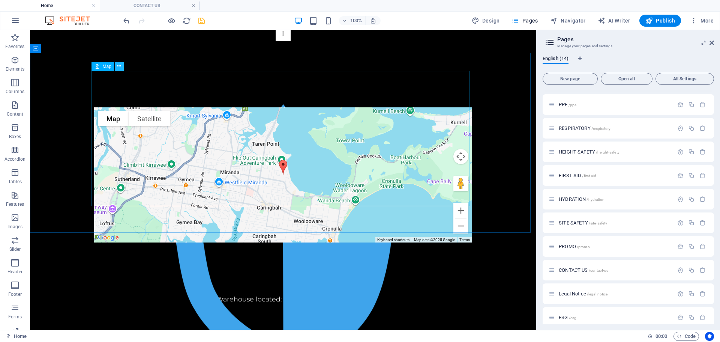
click at [119, 66] on icon at bounding box center [119, 66] width 4 height 8
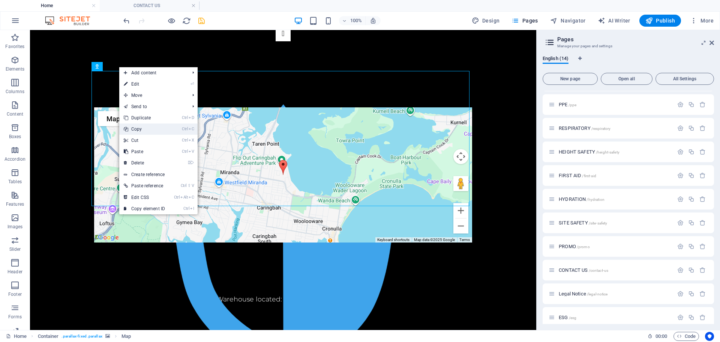
click at [144, 131] on link "Ctrl C Copy" at bounding box center [144, 128] width 50 height 11
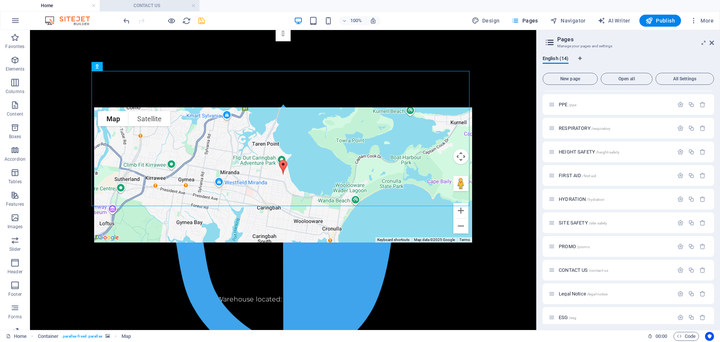
click at [131, 9] on h4 "CONTACT US" at bounding box center [150, 6] width 100 height 8
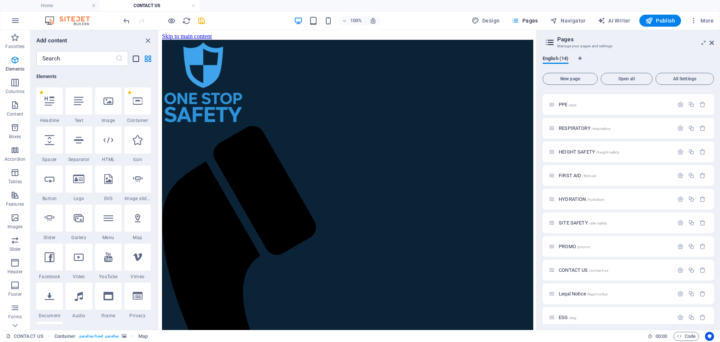
scroll to position [335, 0]
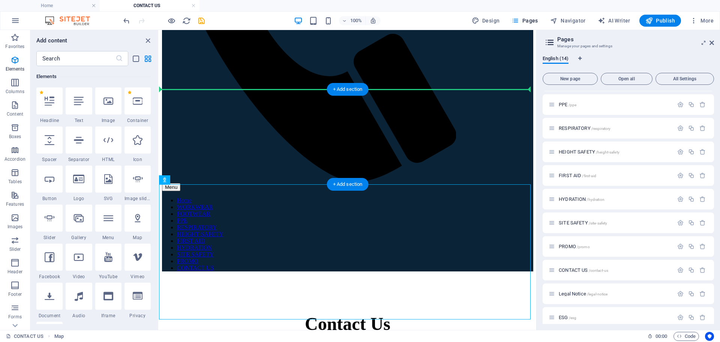
drag, startPoint x: 294, startPoint y: 226, endPoint x: 303, endPoint y: 100, distance: 126.7
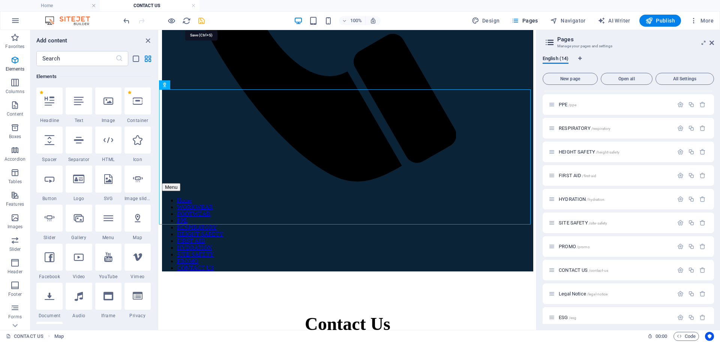
click at [203, 23] on icon "save" at bounding box center [201, 21] width 9 height 9
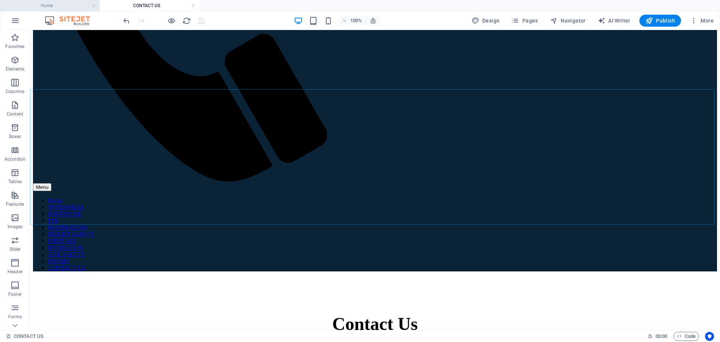
click at [62, 7] on h4 "Home" at bounding box center [50, 6] width 100 height 8
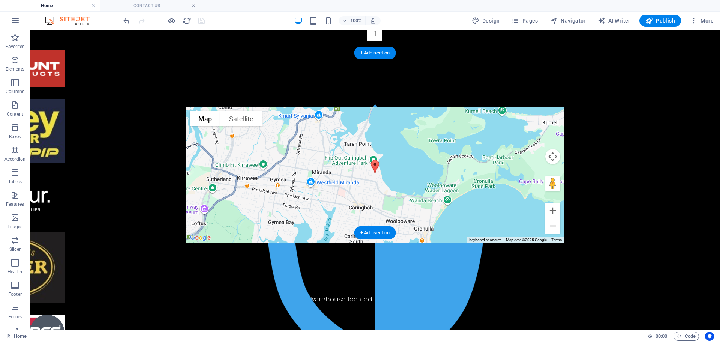
click at [296, 89] on figure at bounding box center [375, 239] width 690 height 300
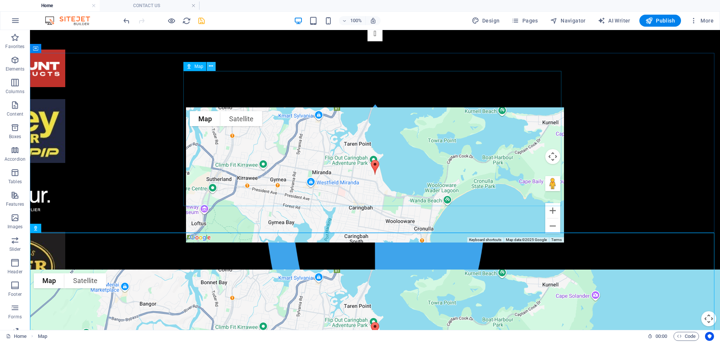
click at [213, 67] on button at bounding box center [211, 66] width 9 height 9
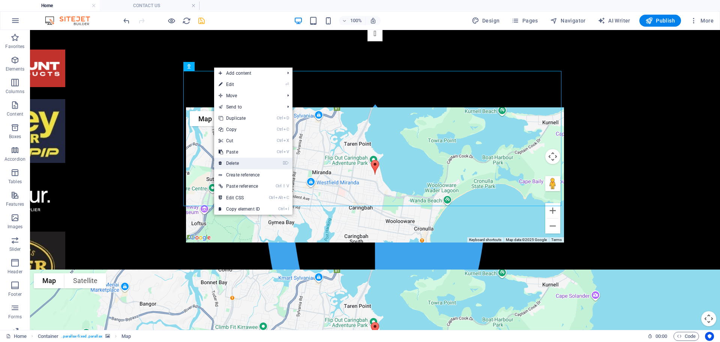
click at [252, 159] on link "⌦ Delete" at bounding box center [239, 163] width 50 height 11
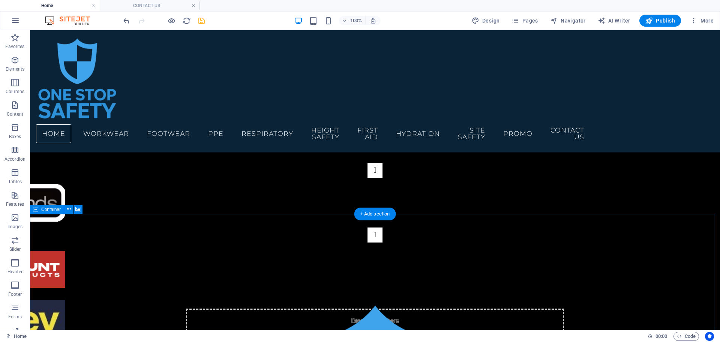
scroll to position [188, 0]
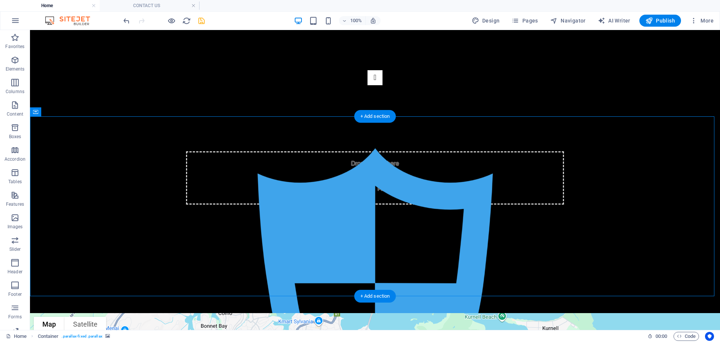
scroll to position [413, 0]
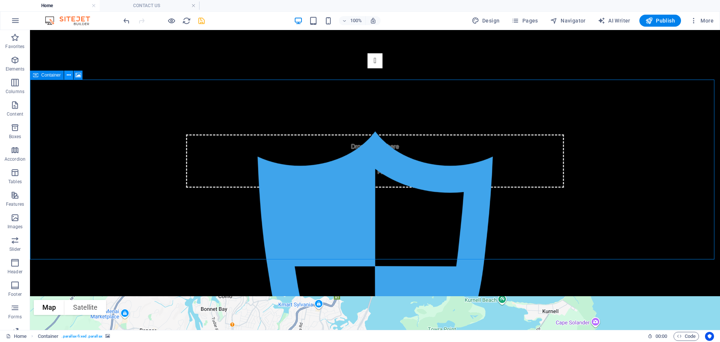
click at [69, 76] on icon at bounding box center [69, 75] width 4 height 8
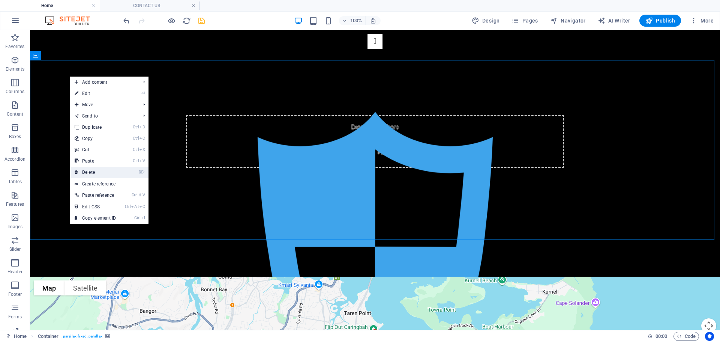
click at [101, 172] on link "⌦ Delete" at bounding box center [95, 172] width 50 height 11
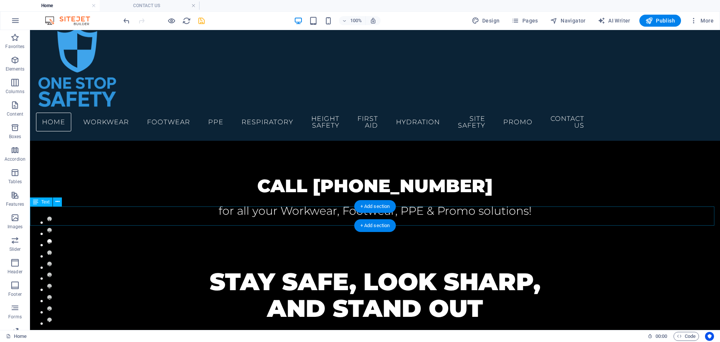
scroll to position [0, 0]
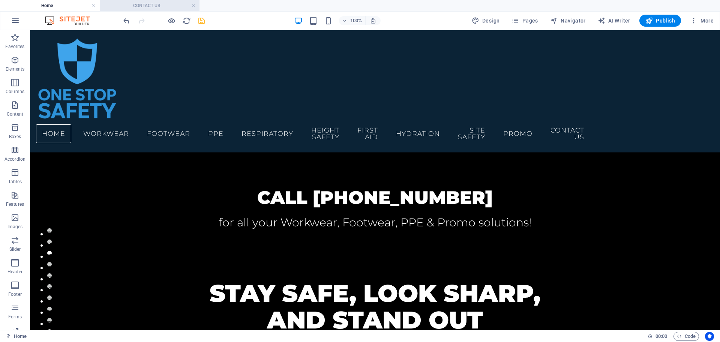
click at [150, 5] on h4 "CONTACT US" at bounding box center [150, 6] width 100 height 8
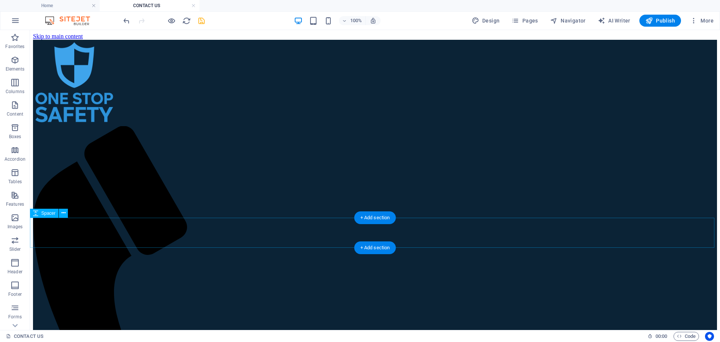
click at [65, 213] on icon at bounding box center [64, 213] width 4 height 8
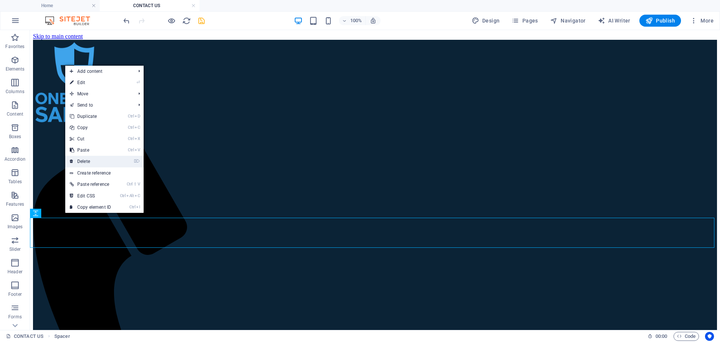
click at [89, 163] on link "⌦ Delete" at bounding box center [90, 161] width 50 height 11
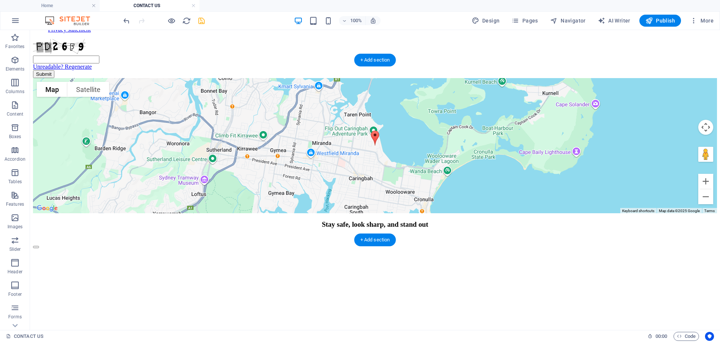
scroll to position [713, 0]
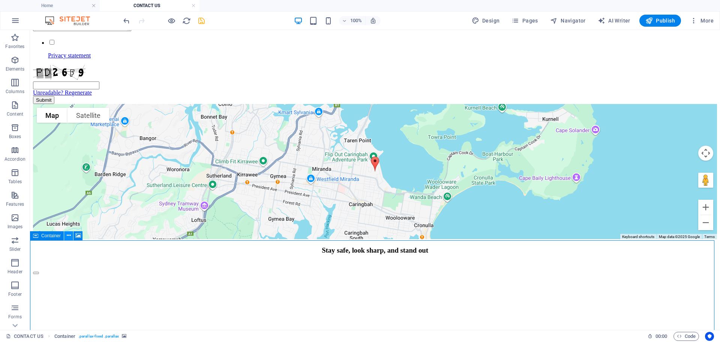
click at [69, 236] on icon at bounding box center [69, 235] width 4 height 8
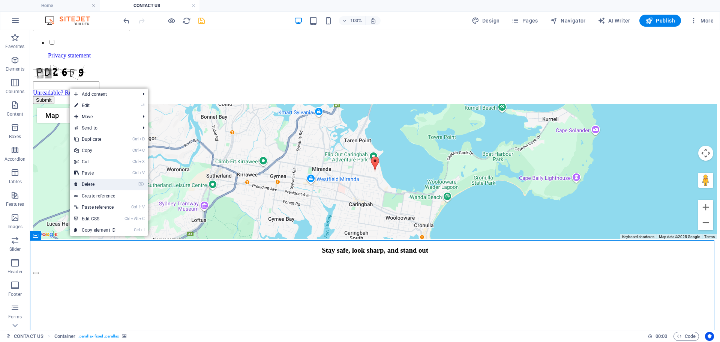
click at [99, 183] on link "⌦ Delete" at bounding box center [95, 184] width 50 height 11
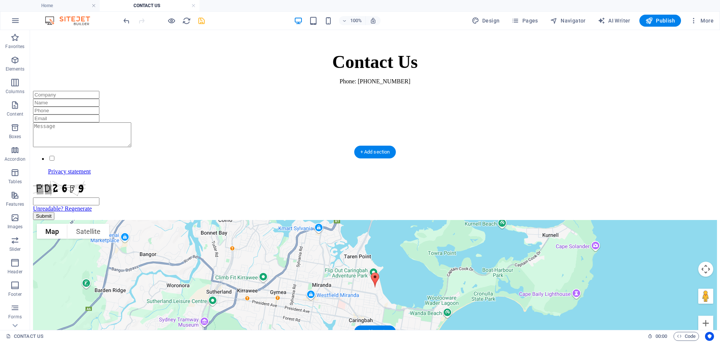
scroll to position [584, 0]
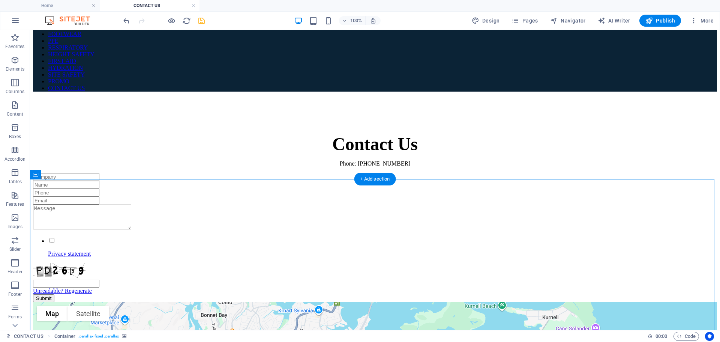
scroll to position [509, 0]
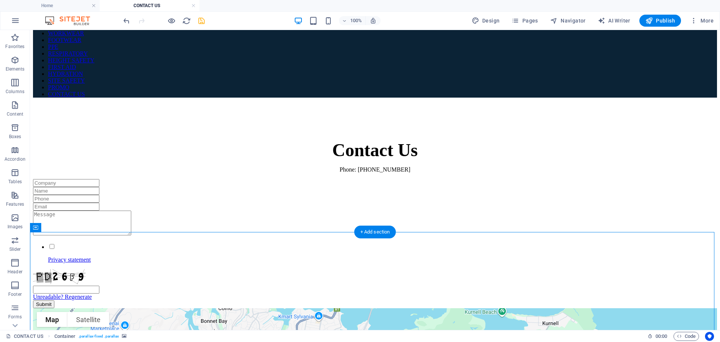
click at [69, 226] on icon at bounding box center [69, 228] width 4 height 8
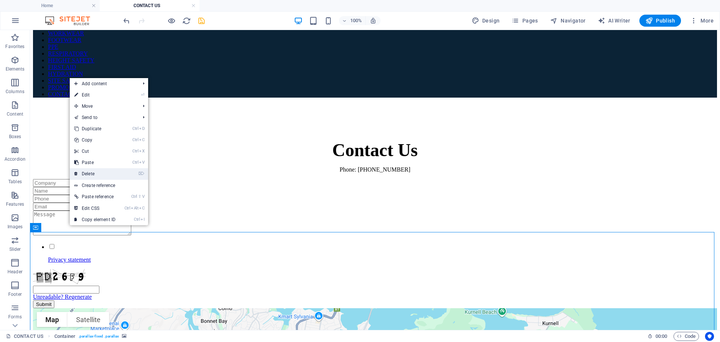
click at [98, 171] on link "⌦ Delete" at bounding box center [95, 173] width 50 height 11
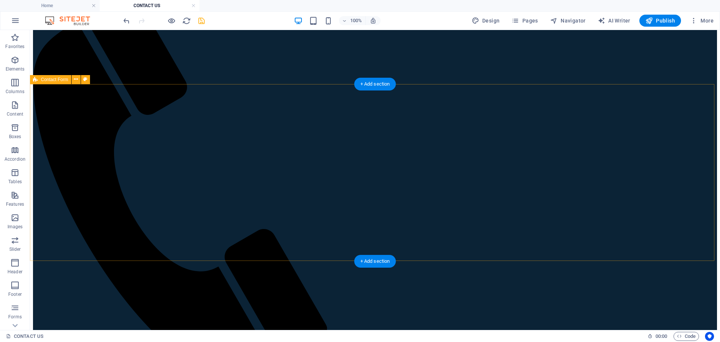
scroll to position [134, 0]
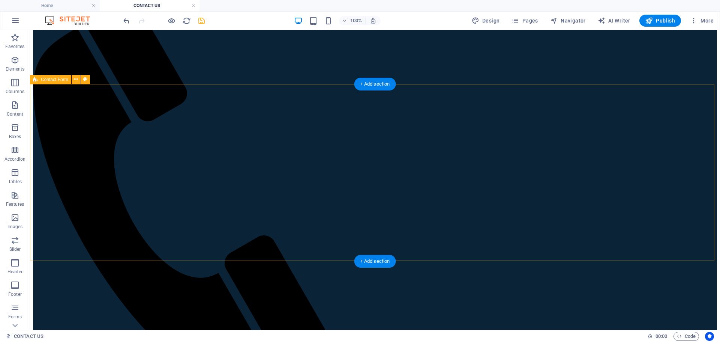
click at [378, 260] on div "+ Add section" at bounding box center [375, 260] width 42 height 13
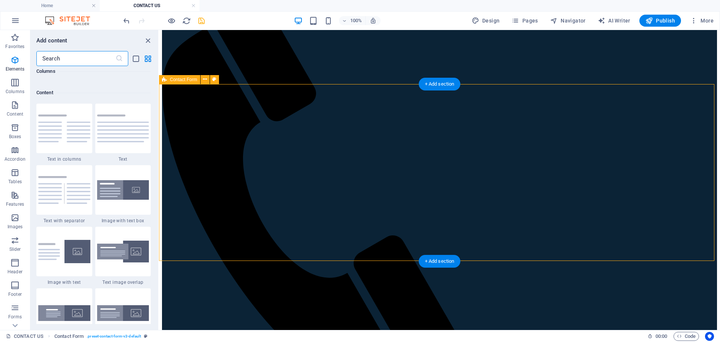
scroll to position [1312, 0]
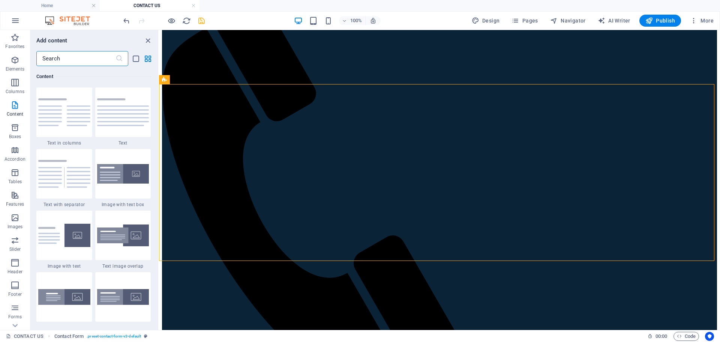
click at [124, 122] on div at bounding box center [123, 112] width 56 height 50
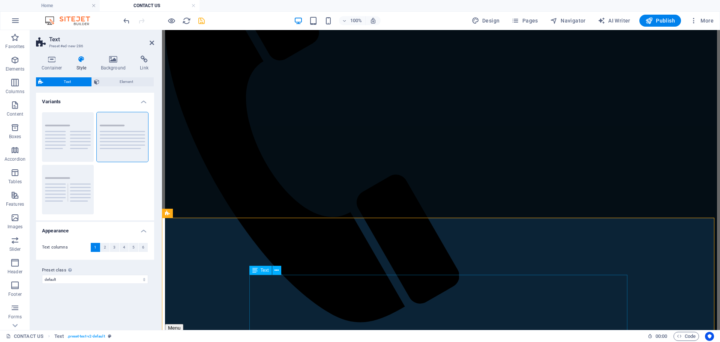
scroll to position [209, 0]
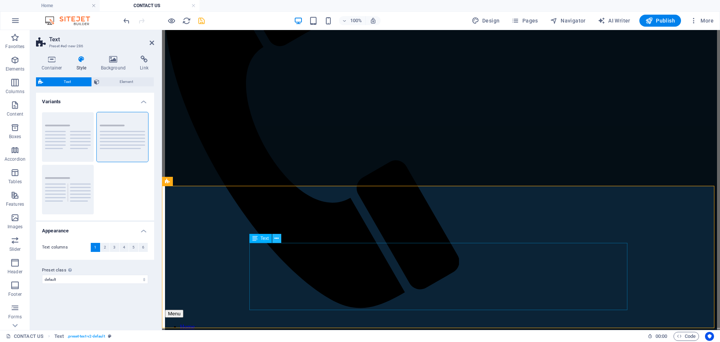
click at [277, 237] on icon at bounding box center [277, 238] width 4 height 8
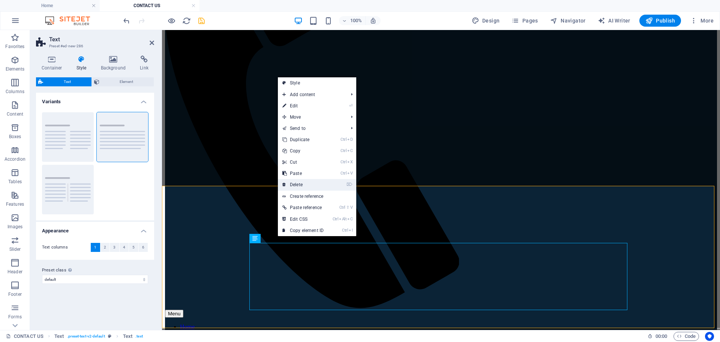
click at [306, 185] on link "⌦ Delete" at bounding box center [303, 184] width 50 height 11
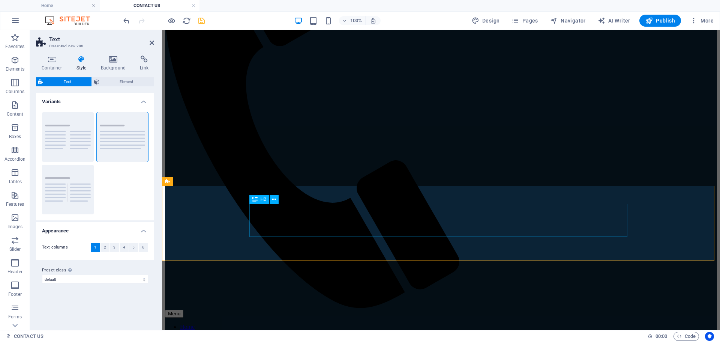
click at [264, 200] on span "H2" at bounding box center [264, 199] width 6 height 5
click at [273, 200] on icon at bounding box center [274, 199] width 4 height 8
click at [67, 5] on h4 "Home" at bounding box center [50, 6] width 100 height 8
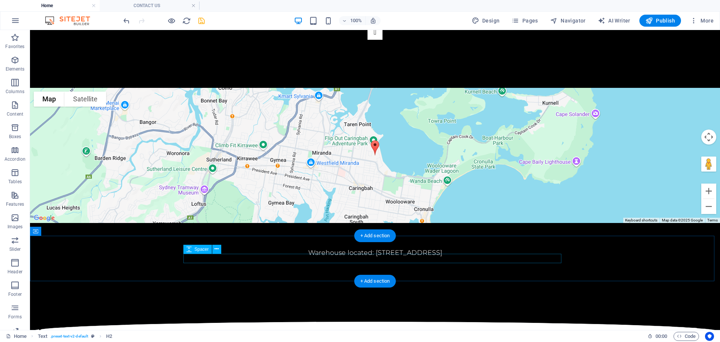
scroll to position [425, 0]
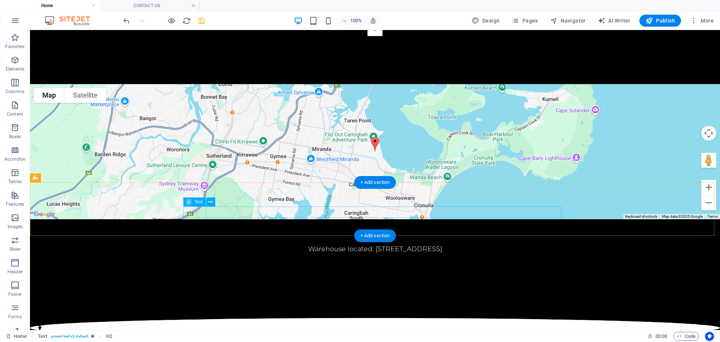
click at [260, 243] on div "Warehouse located: [STREET_ADDRESS]" at bounding box center [375, 248] width 378 height 11
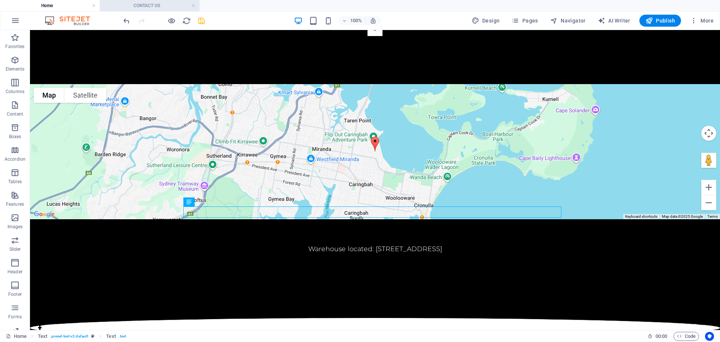
click at [151, 8] on h4 "CONTACT US" at bounding box center [150, 6] width 100 height 8
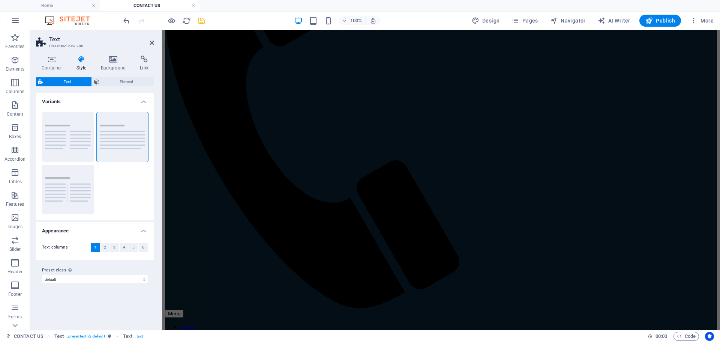
scroll to position [0, 0]
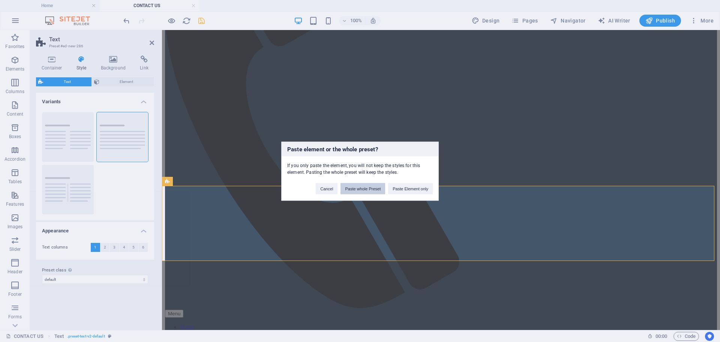
click at [378, 191] on button "Paste whole Preset" at bounding box center [363, 188] width 45 height 11
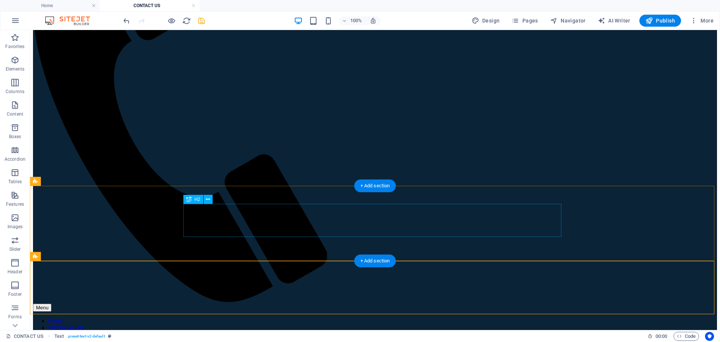
scroll to position [209, 0]
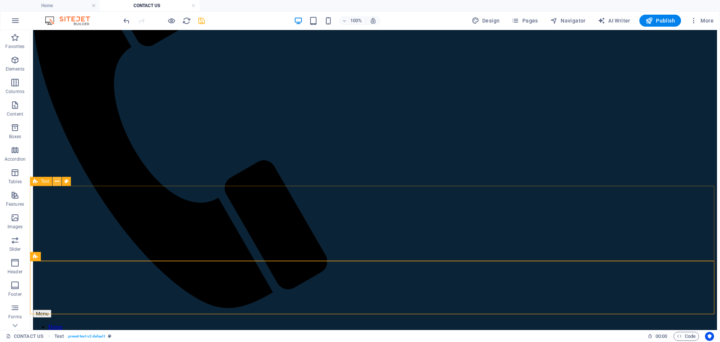
click at [57, 182] on icon at bounding box center [57, 181] width 4 height 8
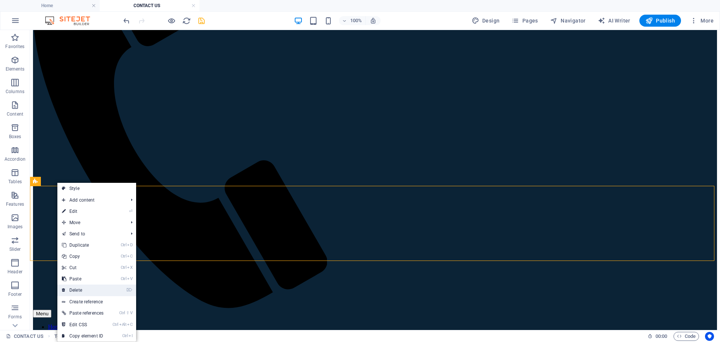
click at [91, 290] on link "⌦ Delete" at bounding box center [82, 289] width 51 height 11
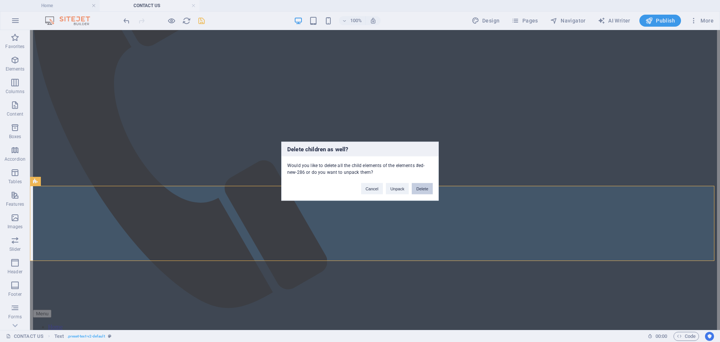
click at [417, 192] on button "Delete" at bounding box center [422, 188] width 21 height 11
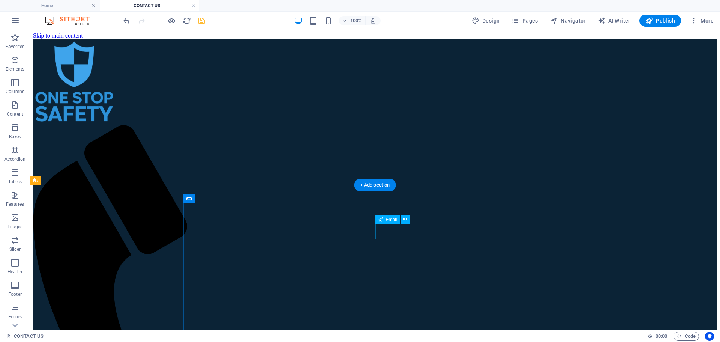
scroll to position [0, 0]
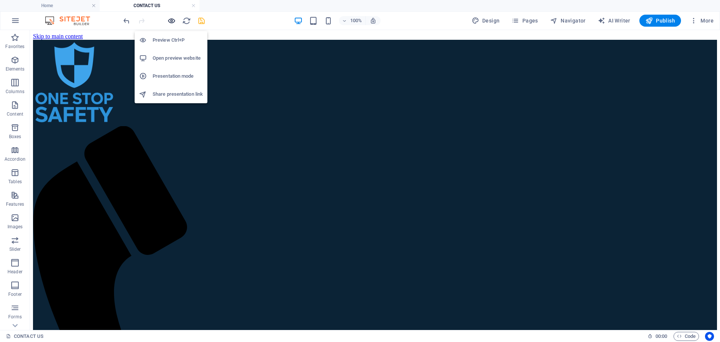
click at [171, 23] on icon "button" at bounding box center [171, 21] width 9 height 9
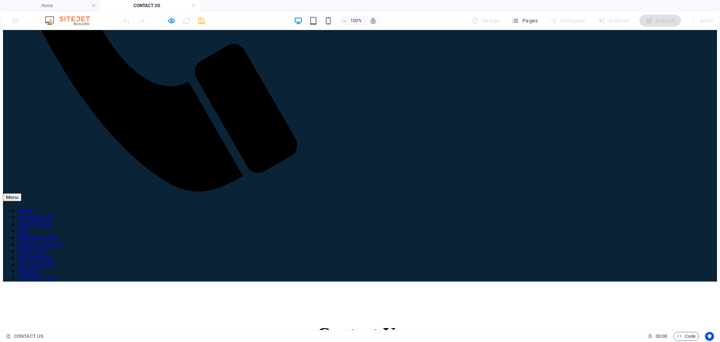
scroll to position [338, 0]
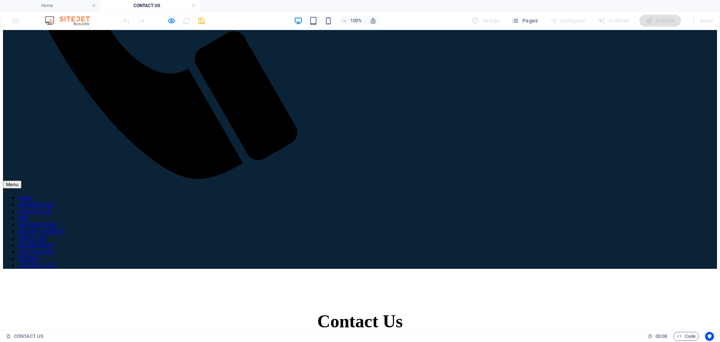
drag, startPoint x: 388, startPoint y: 135, endPoint x: 364, endPoint y: 198, distance: 66.9
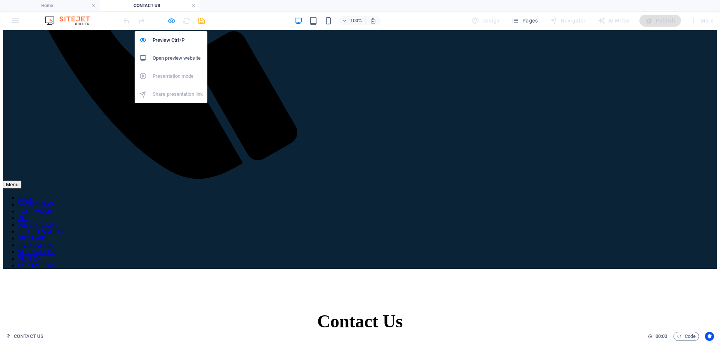
click at [170, 23] on icon "button" at bounding box center [171, 21] width 9 height 9
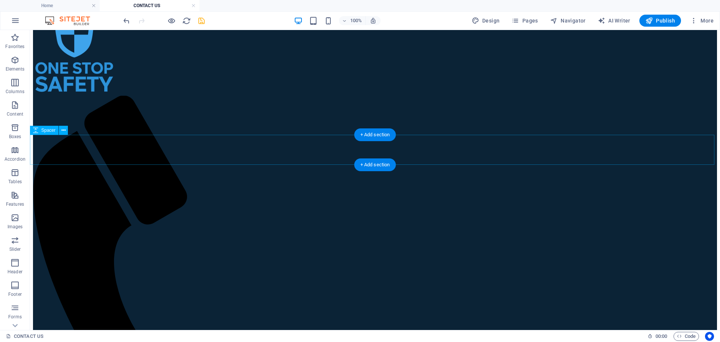
scroll to position [0, 0]
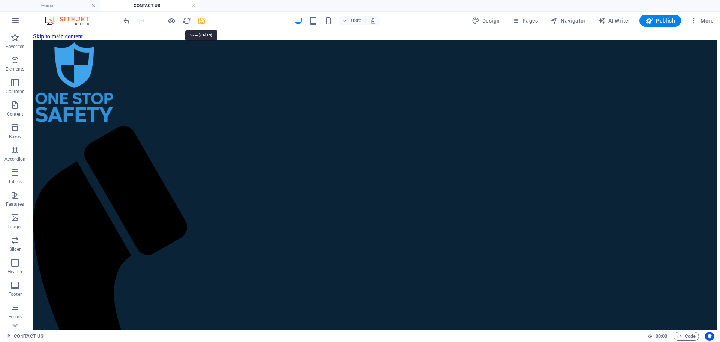
click at [201, 22] on icon "save" at bounding box center [201, 21] width 9 height 9
checkbox input "false"
click at [192, 4] on link at bounding box center [193, 5] width 5 height 7
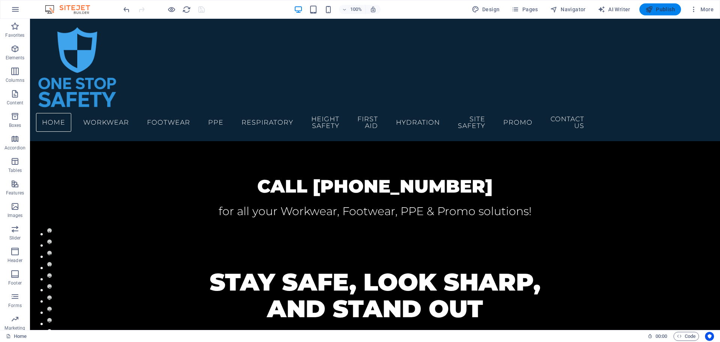
click at [662, 8] on span "Publish" at bounding box center [661, 10] width 30 height 8
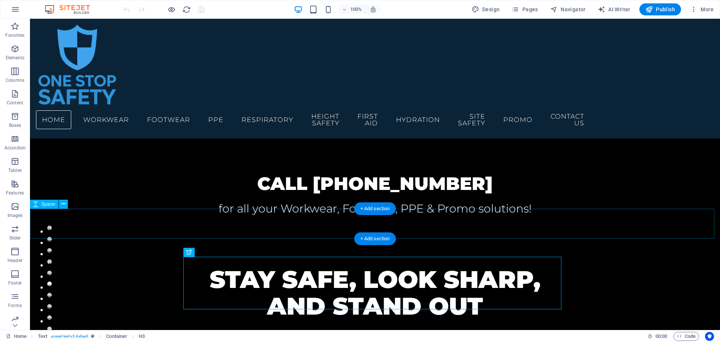
scroll to position [38, 0]
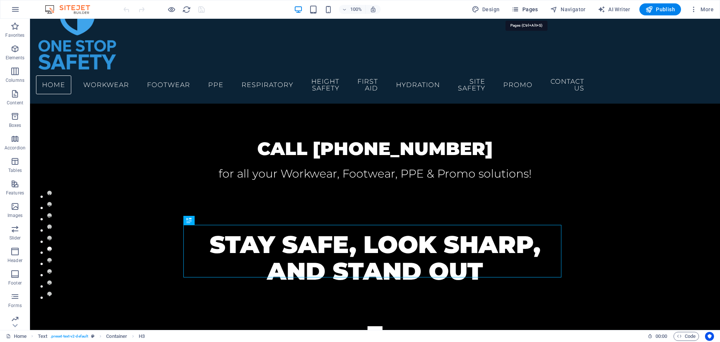
click at [528, 12] on span "Pages" at bounding box center [525, 10] width 26 height 8
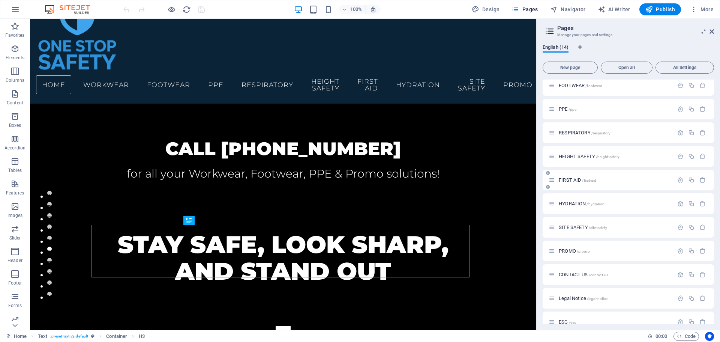
scroll to position [87, 0]
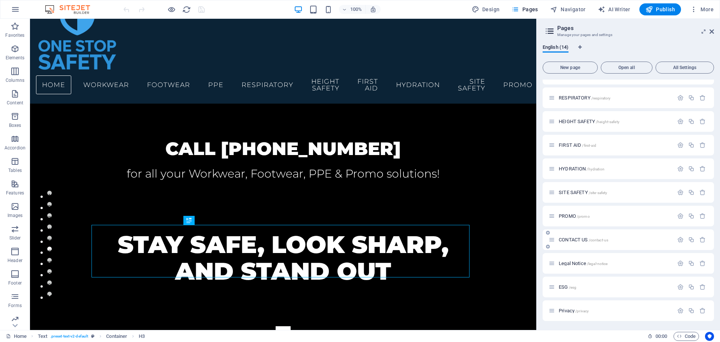
click at [581, 237] on span "CONTACT US /contact-us" at bounding box center [584, 240] width 50 height 6
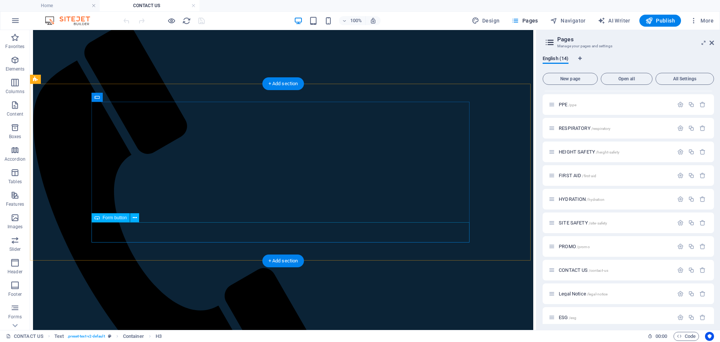
scroll to position [86, 0]
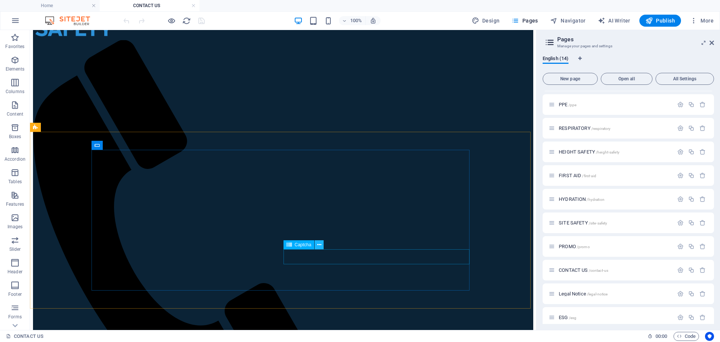
click at [318, 245] on icon at bounding box center [319, 245] width 4 height 8
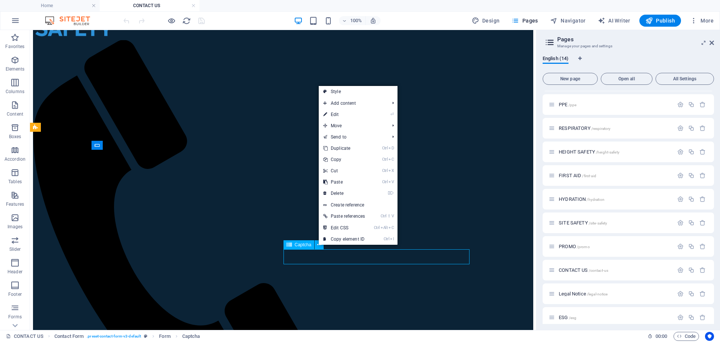
click at [302, 245] on span "Captcha" at bounding box center [303, 244] width 17 height 5
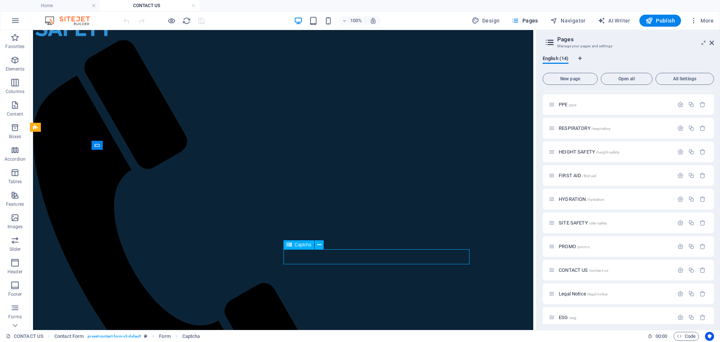
click at [302, 245] on span "Captcha" at bounding box center [303, 244] width 17 height 5
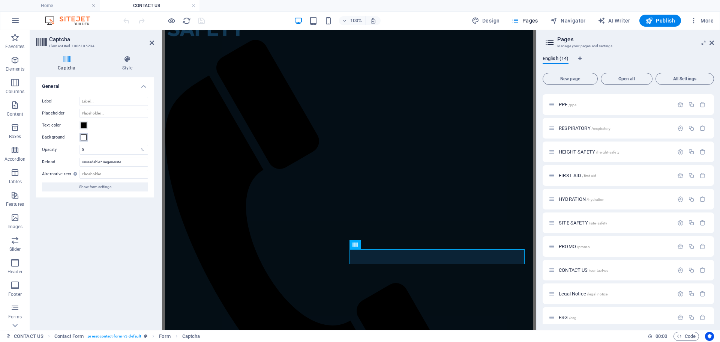
click at [82, 137] on span at bounding box center [84, 137] width 6 height 6
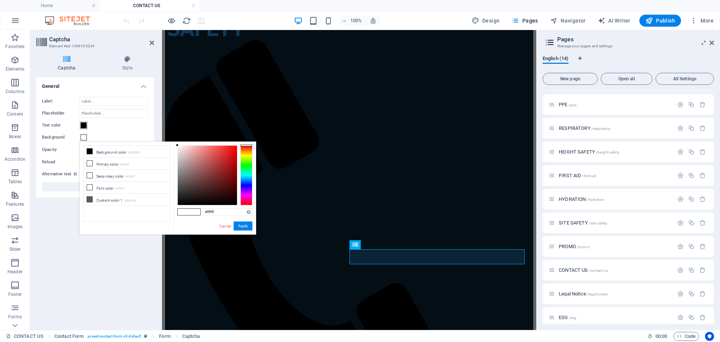
click at [85, 123] on span at bounding box center [84, 125] width 6 height 6
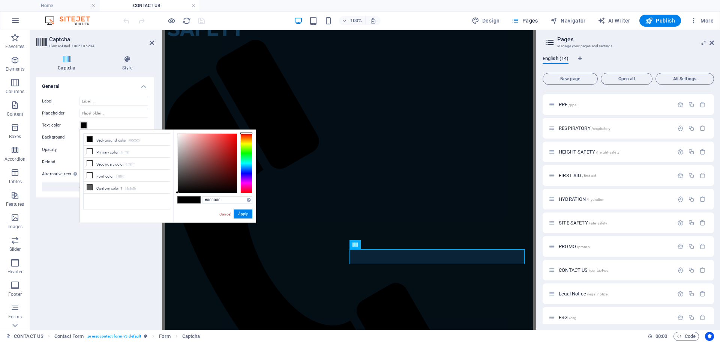
type input "#f8f0f0"
click at [179, 135] on div at bounding box center [207, 163] width 59 height 59
click at [246, 215] on button "Apply" at bounding box center [243, 213] width 19 height 9
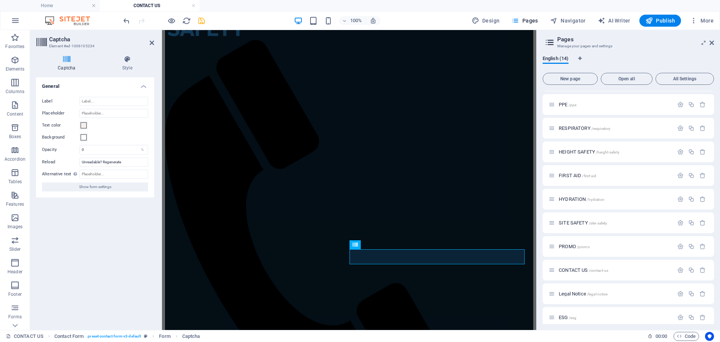
click at [202, 21] on icon "save" at bounding box center [201, 21] width 9 height 9
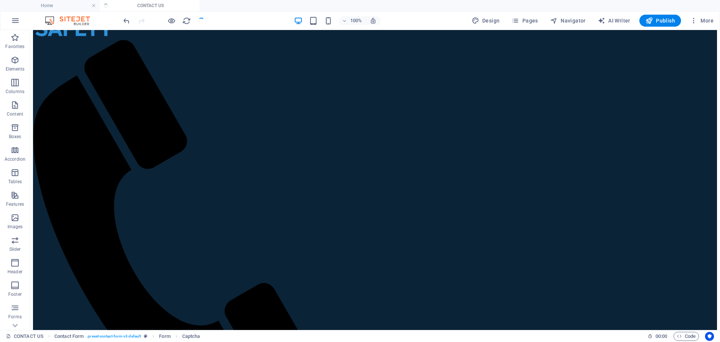
checkbox input "false"
click at [663, 21] on span "Publish" at bounding box center [661, 21] width 30 height 8
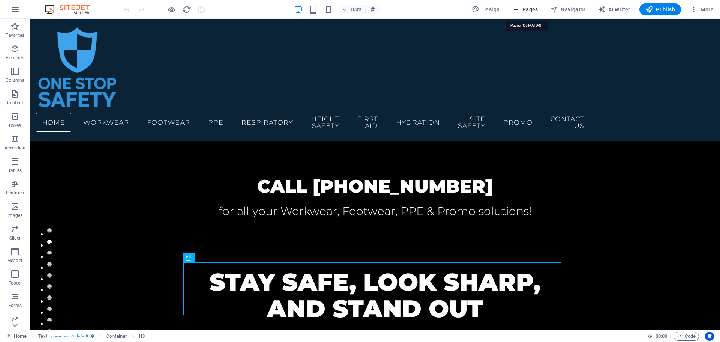
click at [529, 12] on span "Pages" at bounding box center [525, 10] width 26 height 8
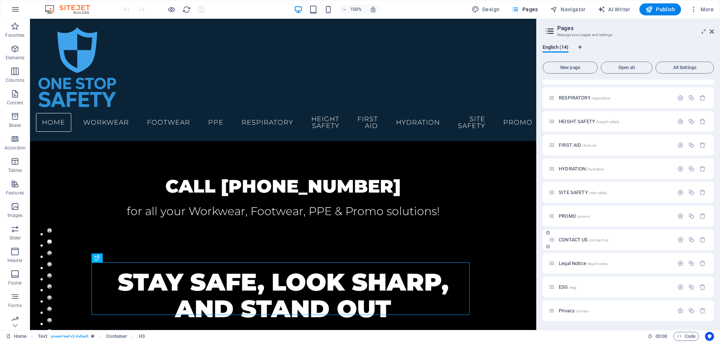
click at [574, 240] on span "CONTACT US /contact-us" at bounding box center [584, 240] width 50 height 6
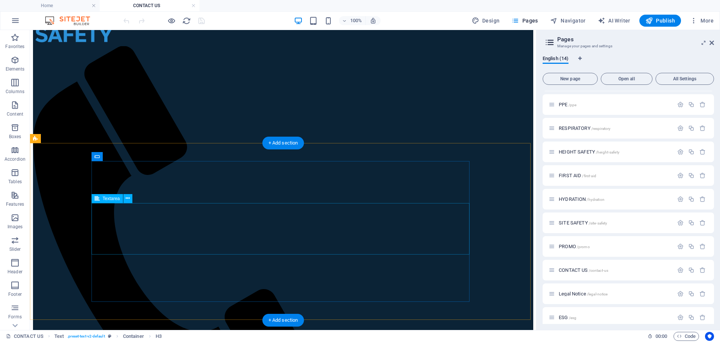
scroll to position [75, 0]
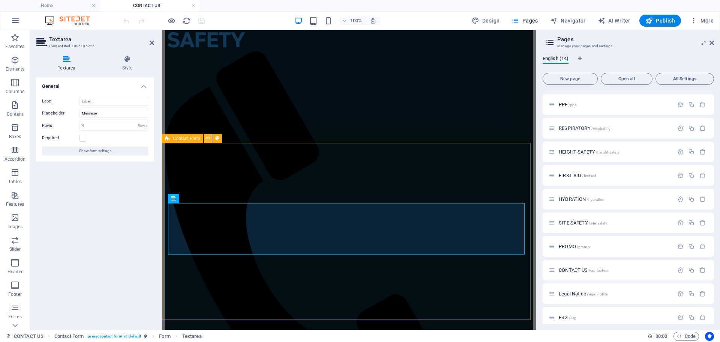
click at [209, 139] on icon at bounding box center [208, 138] width 4 height 8
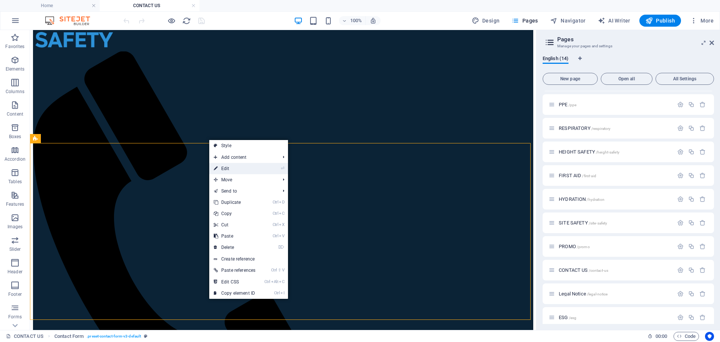
drag, startPoint x: 236, startPoint y: 170, endPoint x: 73, endPoint y: 139, distance: 166.0
click at [236, 170] on link "⏎ Edit" at bounding box center [234, 168] width 51 height 11
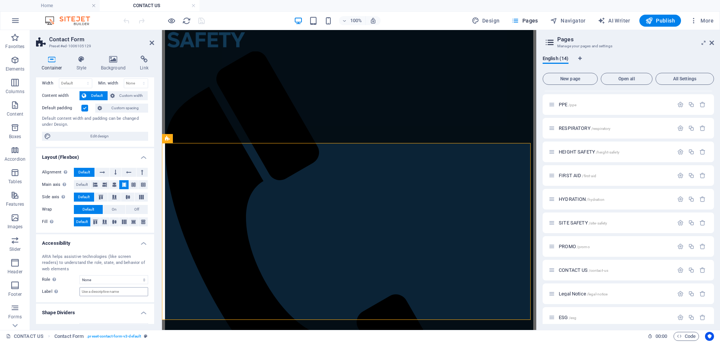
scroll to position [44, 0]
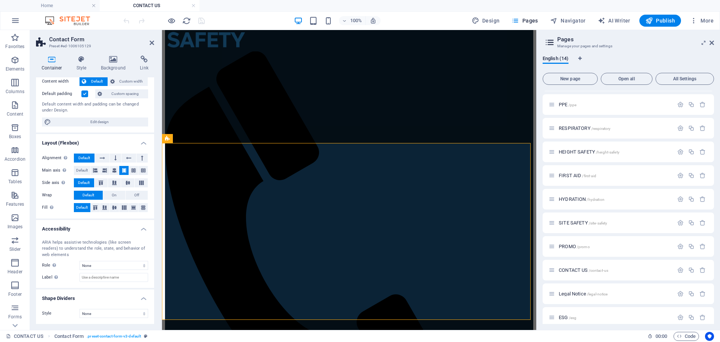
click at [65, 83] on label "Content width" at bounding box center [61, 81] width 38 height 9
click at [84, 63] on h4 "Style" at bounding box center [83, 64] width 24 height 16
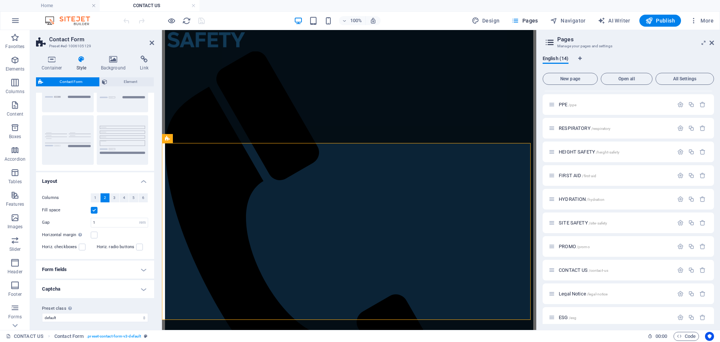
scroll to position [54, 0]
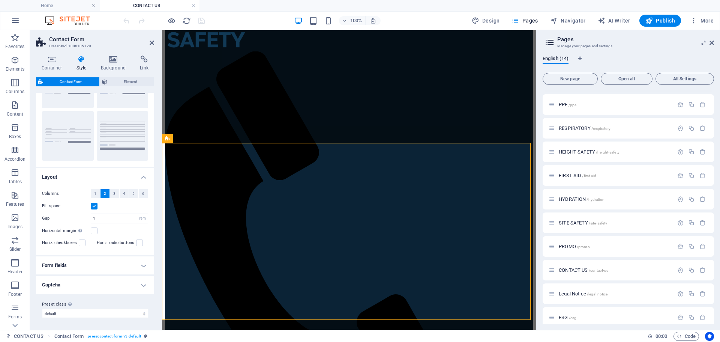
click at [144, 263] on h4 "Form fields" at bounding box center [95, 265] width 118 height 18
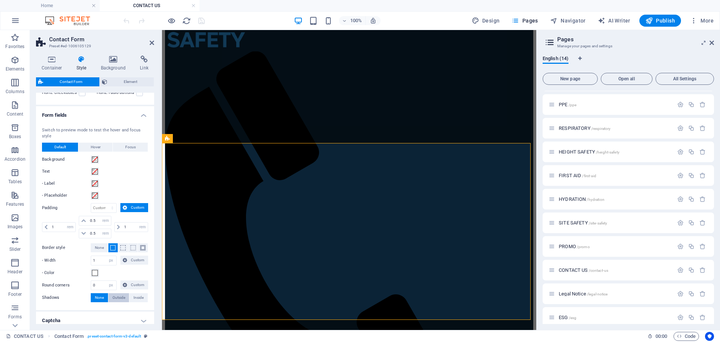
scroll to position [239, 0]
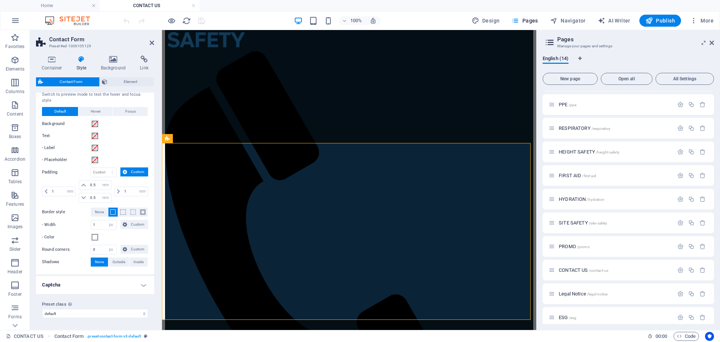
click at [141, 285] on h4 "Captcha" at bounding box center [95, 285] width 118 height 18
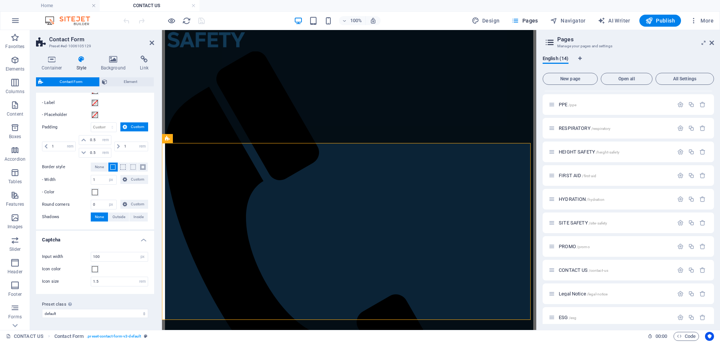
scroll to position [247, 0]
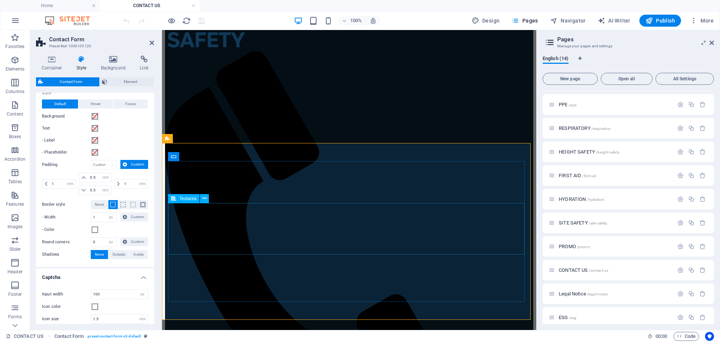
click at [210, 277] on icon at bounding box center [211, 277] width 4 height 8
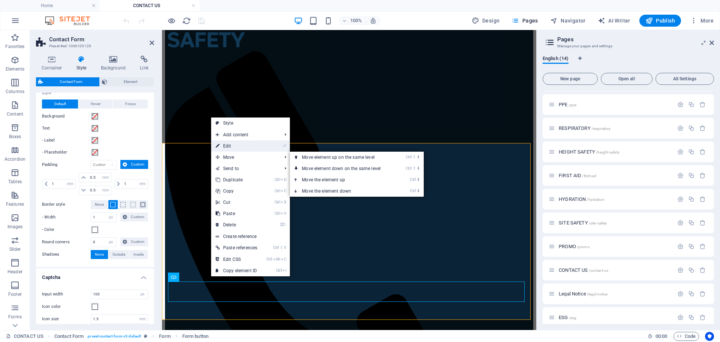
click at [246, 150] on link "⏎ Edit" at bounding box center [236, 145] width 51 height 11
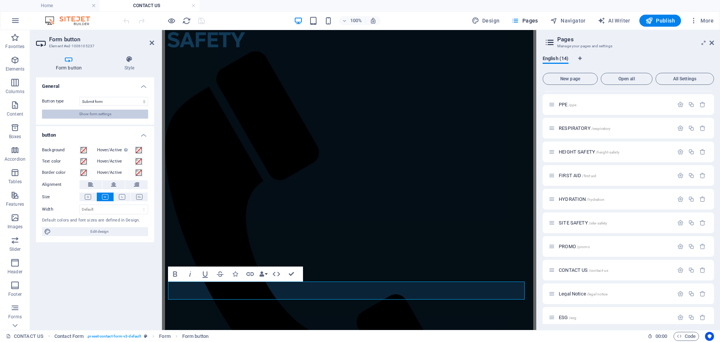
click at [115, 117] on button "Show form settings" at bounding box center [95, 114] width 106 height 9
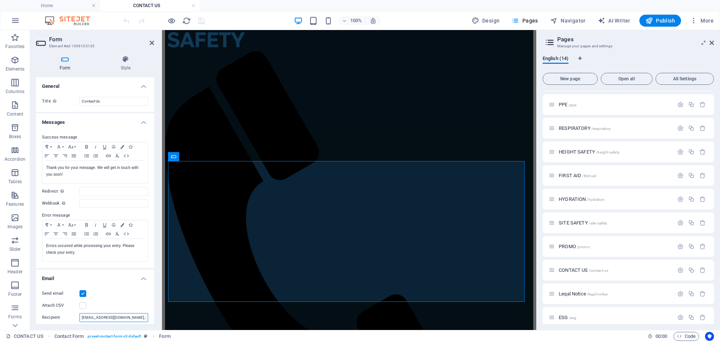
drag, startPoint x: 133, startPoint y: 316, endPoint x: 68, endPoint y: 314, distance: 65.3
click at [71, 313] on div "Recipient sales@onestopsafety.com.au, operations@onestopsafety.com.au" at bounding box center [95, 317] width 106 height 9
type input "[EMAIL_ADDRESS][DOMAIN_NAME]"
click at [201, 23] on icon "save" at bounding box center [201, 21] width 9 height 9
checkbox input "false"
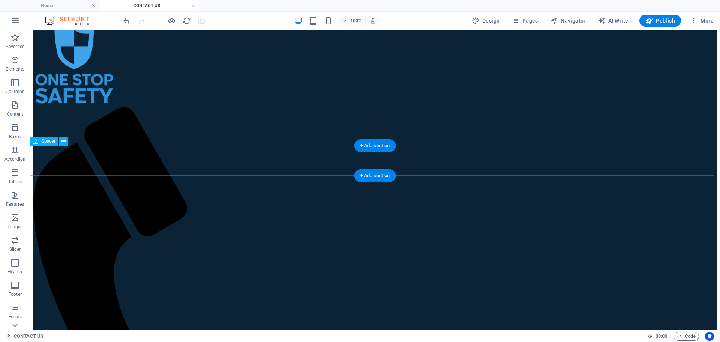
scroll to position [0, 0]
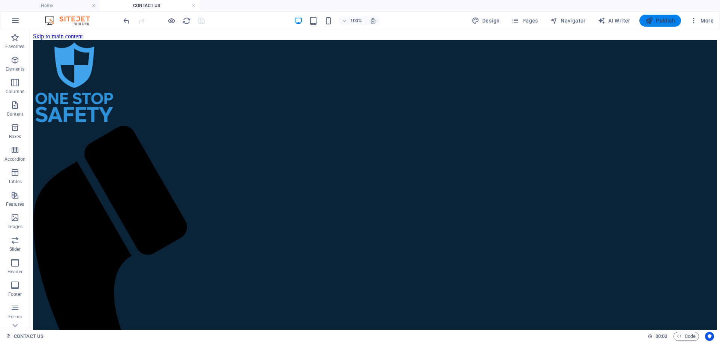
click at [659, 22] on span "Publish" at bounding box center [661, 21] width 30 height 8
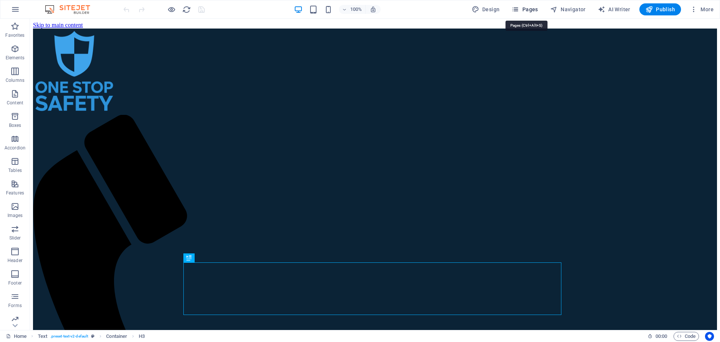
click at [528, 9] on span "Pages" at bounding box center [525, 10] width 26 height 8
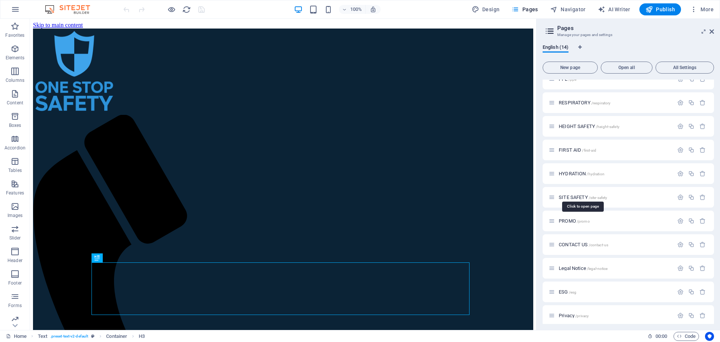
scroll to position [87, 0]
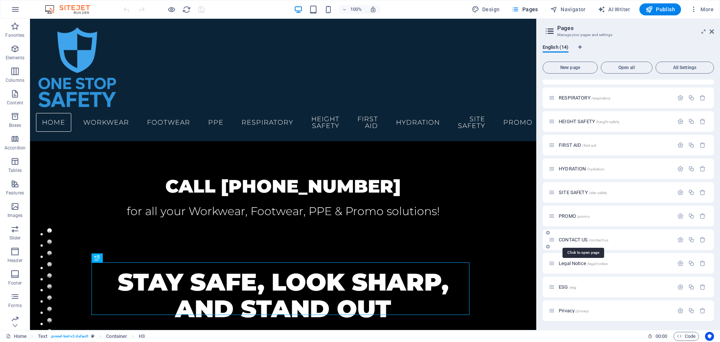
click at [572, 239] on span "CONTACT US /contact-us" at bounding box center [584, 240] width 50 height 6
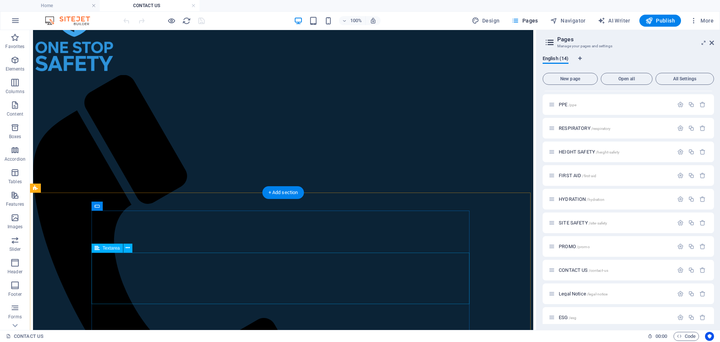
scroll to position [113, 0]
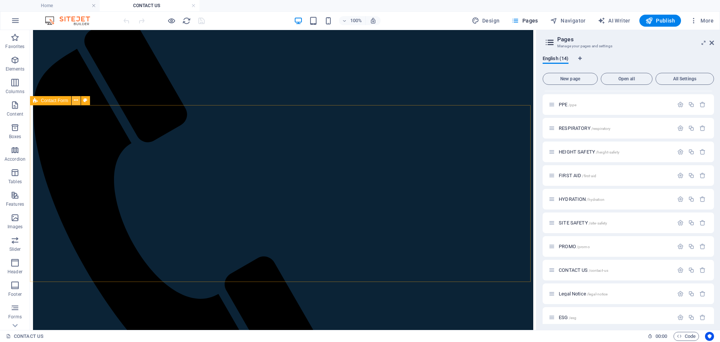
click at [74, 102] on button at bounding box center [76, 100] width 9 height 9
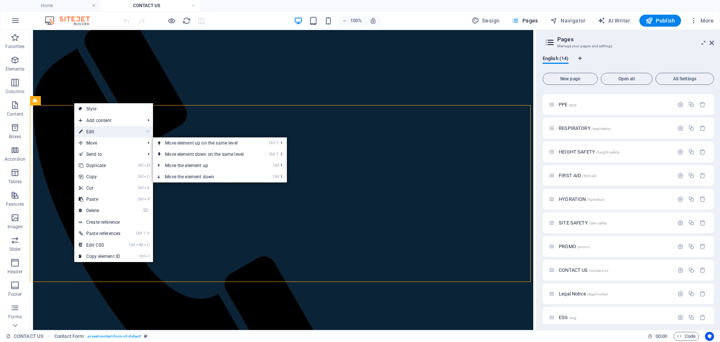
click at [104, 131] on link "⏎ Edit" at bounding box center [99, 131] width 51 height 11
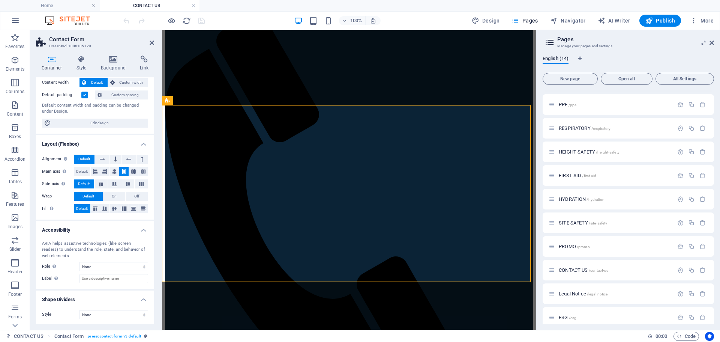
scroll to position [44, 0]
click at [126, 267] on select "None Alert Article Banner Comment Complementary Dialog Footer Header Marquee Pr…" at bounding box center [114, 265] width 69 height 9
click at [124, 267] on select "None Alert Article Banner Comment Complementary Dialog Footer Header Marquee Pr…" at bounding box center [114, 265] width 69 height 9
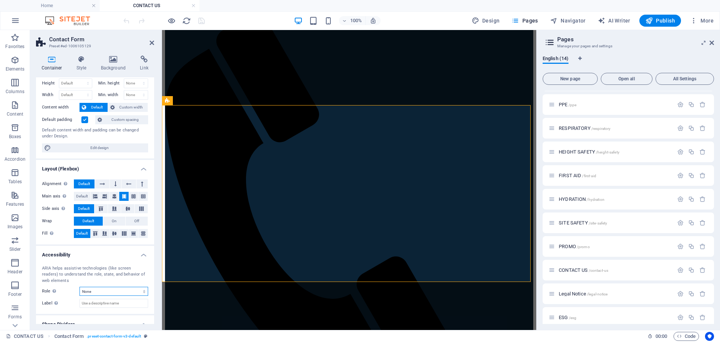
scroll to position [0, 0]
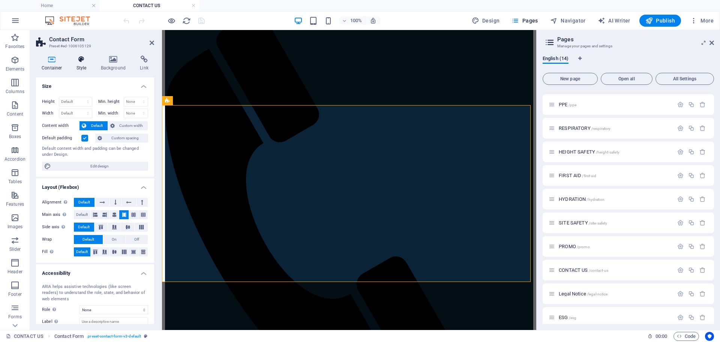
click at [80, 62] on icon at bounding box center [81, 60] width 21 height 8
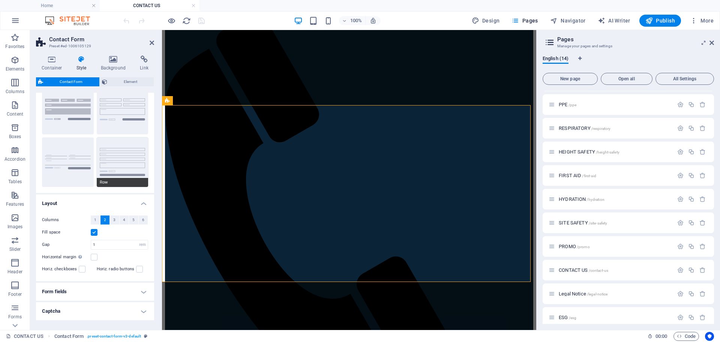
scroll to position [54, 0]
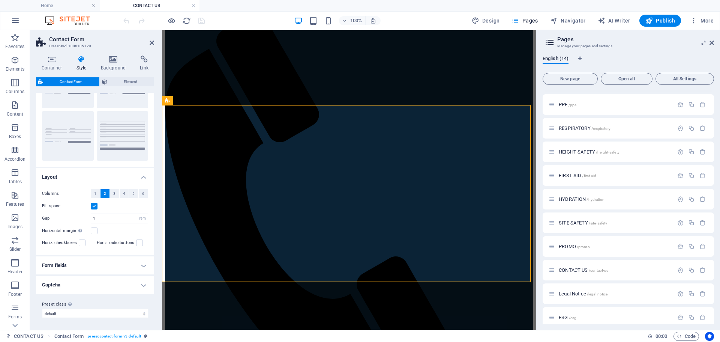
click at [141, 266] on h4 "Form fields" at bounding box center [95, 265] width 118 height 18
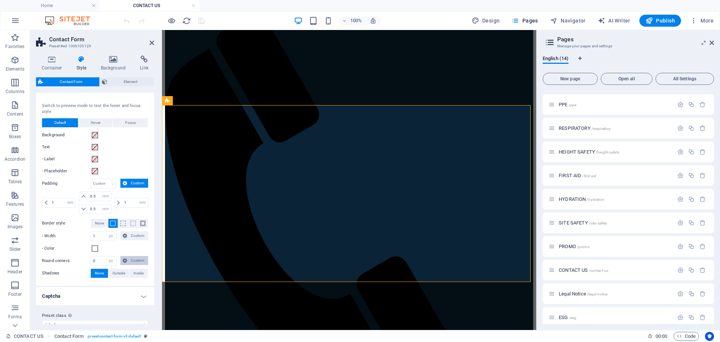
scroll to position [239, 0]
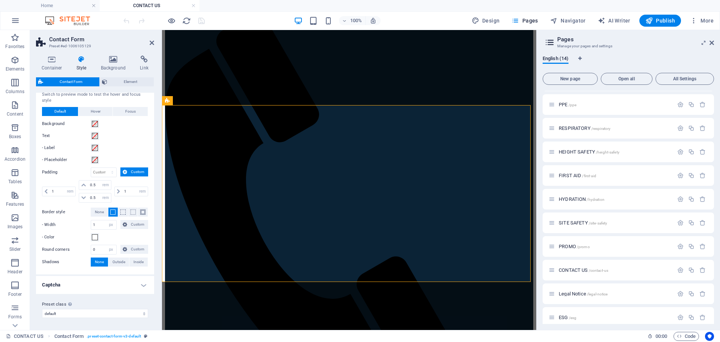
click at [140, 285] on h4 "Captcha" at bounding box center [95, 285] width 118 height 18
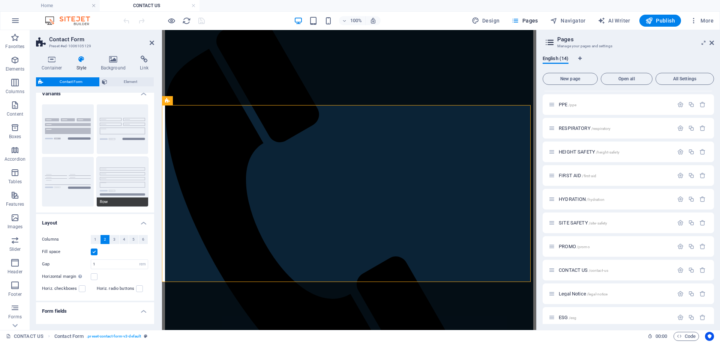
scroll to position [0, 0]
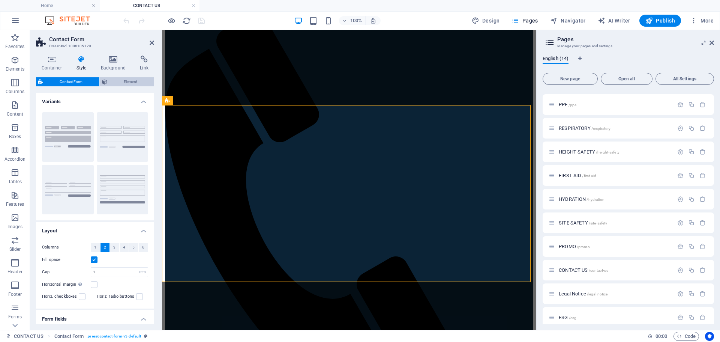
click at [117, 79] on span "Element" at bounding box center [131, 81] width 42 height 9
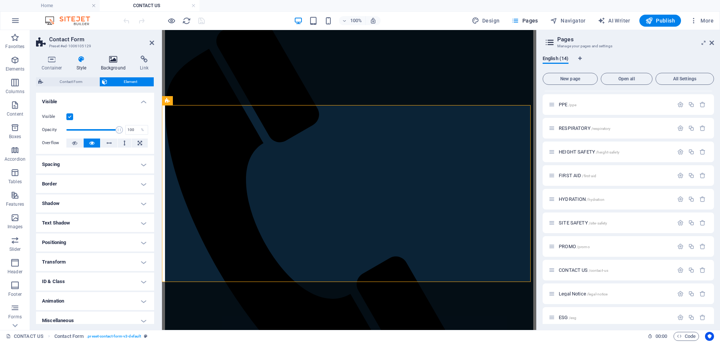
click at [113, 66] on h4 "Background" at bounding box center [114, 64] width 39 height 16
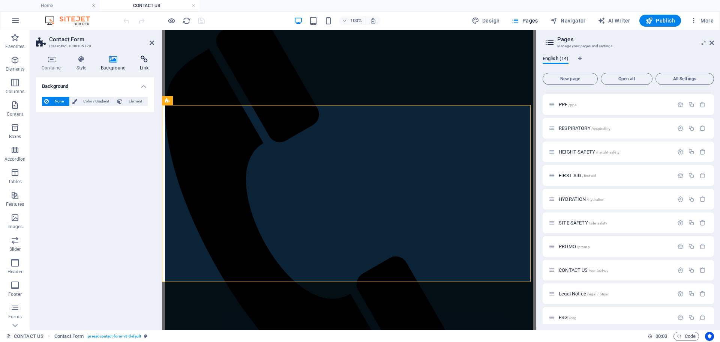
click at [147, 62] on icon at bounding box center [144, 60] width 20 height 8
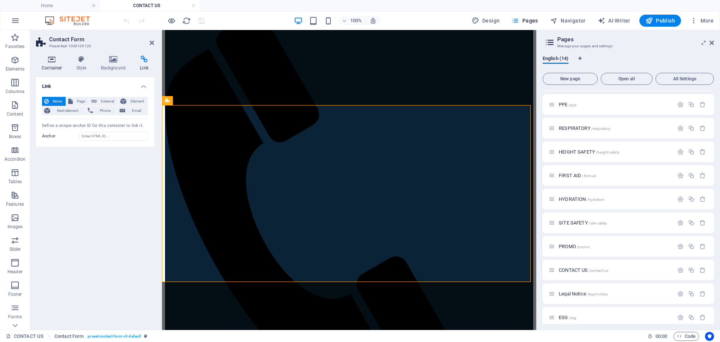
click at [50, 59] on icon at bounding box center [52, 60] width 32 height 8
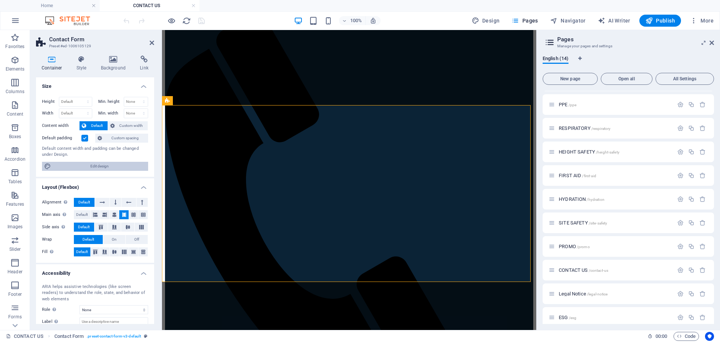
drag, startPoint x: 90, startPoint y: 163, endPoint x: 207, endPoint y: 3, distance: 198.4
click at [90, 163] on span "Edit design" at bounding box center [99, 166] width 93 height 9
select select "rem"
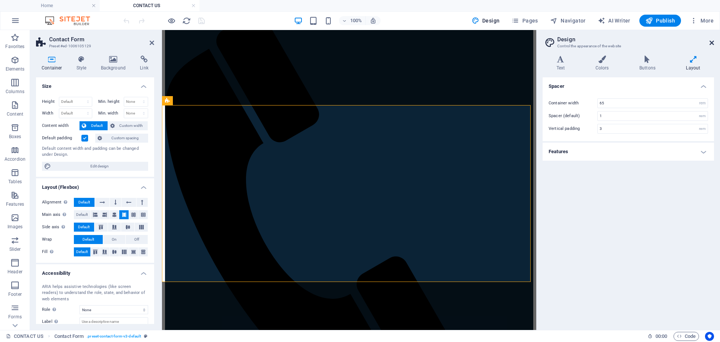
click at [712, 44] on icon at bounding box center [712, 43] width 5 height 6
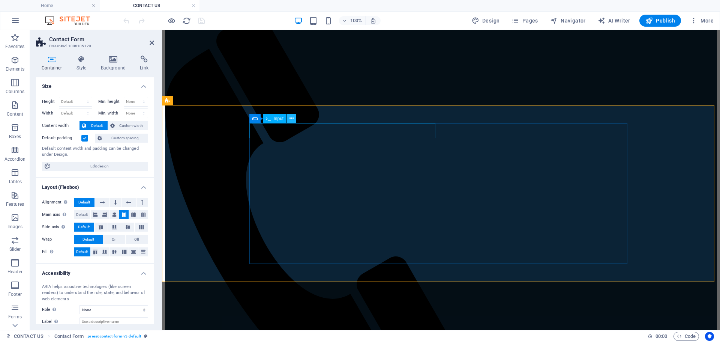
click at [293, 118] on icon at bounding box center [292, 118] width 4 height 8
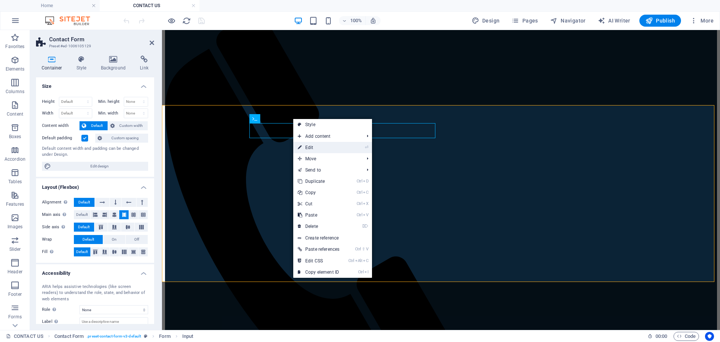
click at [318, 145] on link "⏎ Edit" at bounding box center [318, 147] width 51 height 11
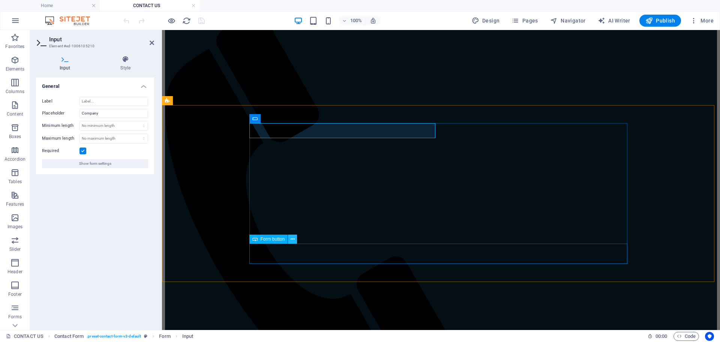
click at [294, 240] on icon at bounding box center [293, 239] width 4 height 8
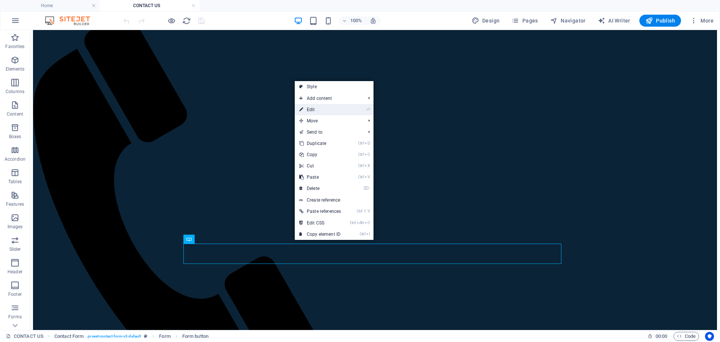
click at [333, 113] on link "⏎ Edit" at bounding box center [320, 109] width 51 height 11
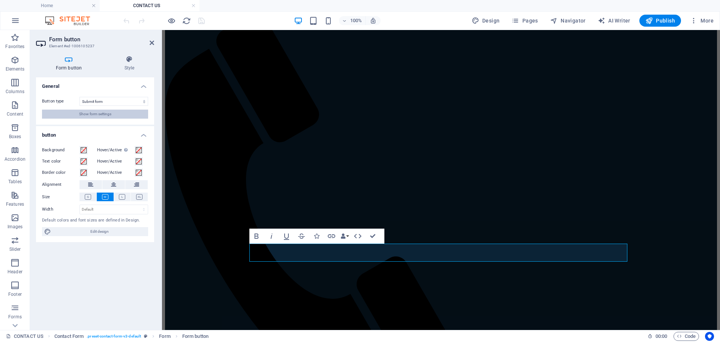
click at [89, 114] on span "Show form settings" at bounding box center [95, 114] width 32 height 9
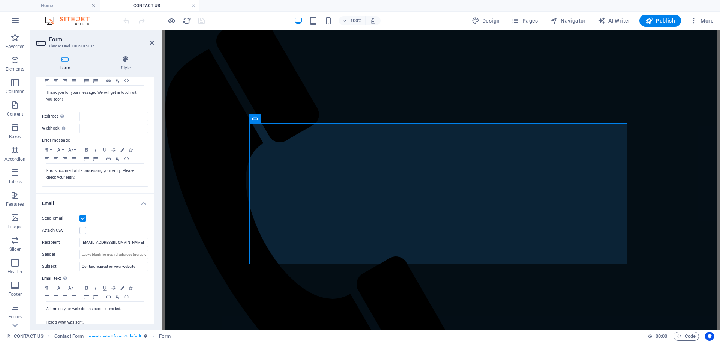
scroll to position [113, 0]
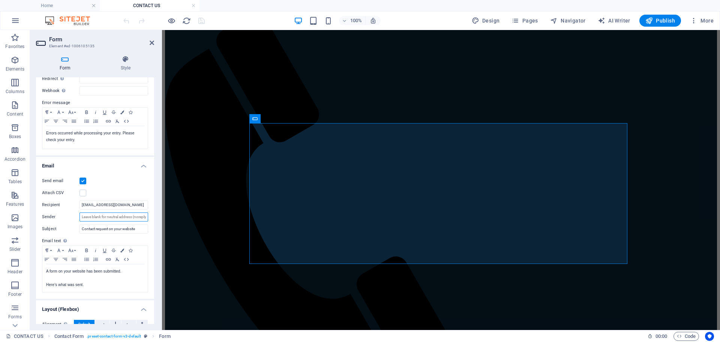
click at [114, 217] on input "Sender" at bounding box center [114, 216] width 69 height 9
drag, startPoint x: 116, startPoint y: 216, endPoint x: 146, endPoint y: 216, distance: 30.0
click at [146, 216] on input "Sender" at bounding box center [114, 216] width 69 height 9
click at [138, 218] on input "Sender" at bounding box center [114, 216] width 69 height 9
click at [69, 224] on div "Send email Attach CSV Recipient [EMAIL_ADDRESS][DOMAIN_NAME] Sender Subject Con…" at bounding box center [95, 234] width 118 height 128
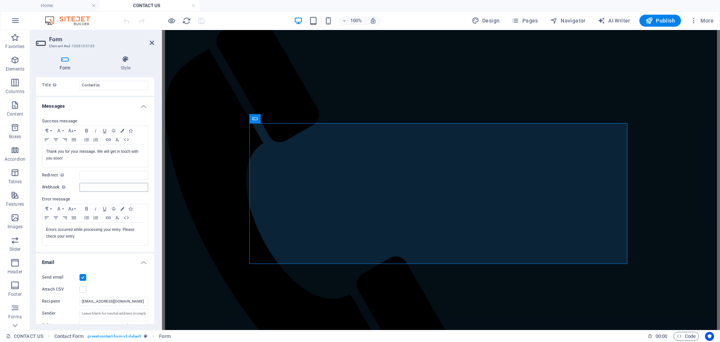
scroll to position [0, 0]
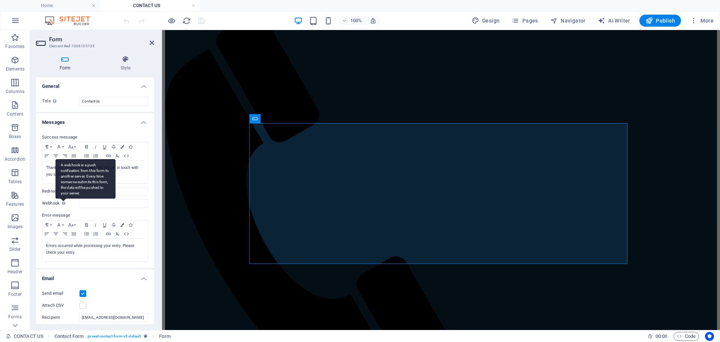
click at [65, 198] on div "A webhook is a push notification from this form to another server. Every time s…" at bounding box center [86, 178] width 60 height 39
click at [80, 201] on input "Webhook A webhook is a push notification from this form to another server. Ever…" at bounding box center [114, 203] width 69 height 9
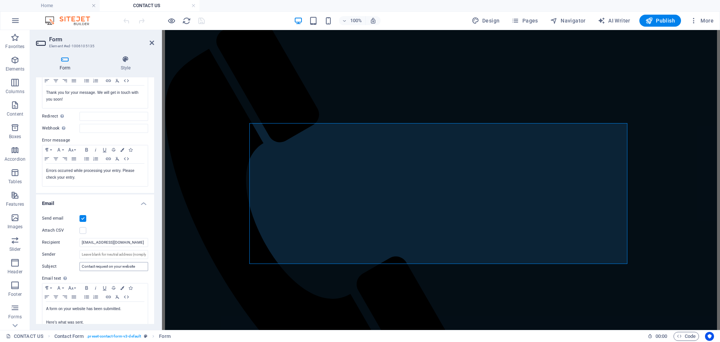
scroll to position [113, 0]
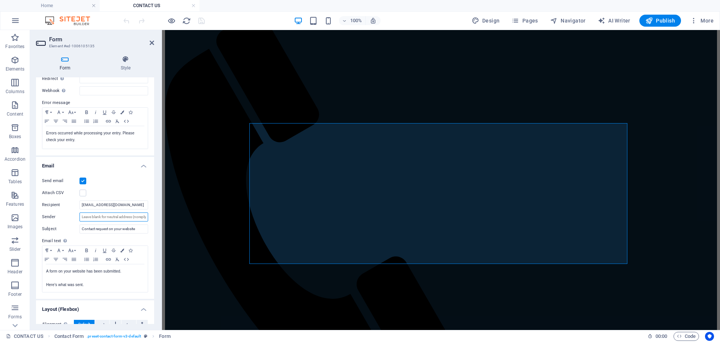
click at [99, 218] on input "Sender" at bounding box center [114, 216] width 69 height 9
type input "[EMAIL_ADDRESS][DOMAIN_NAME]"
click at [141, 239] on label "Email text Define text to be sent if form inputs should be sent by email." at bounding box center [95, 240] width 106 height 9
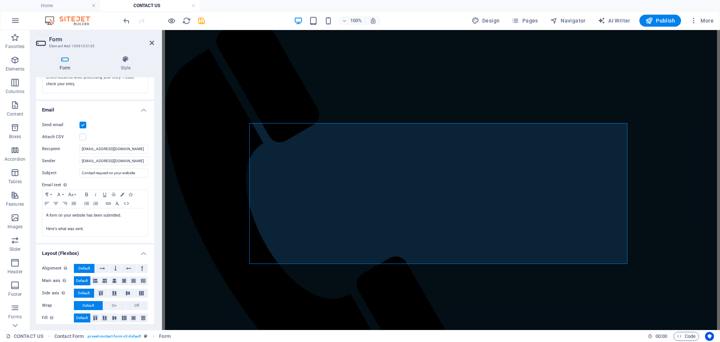
scroll to position [173, 0]
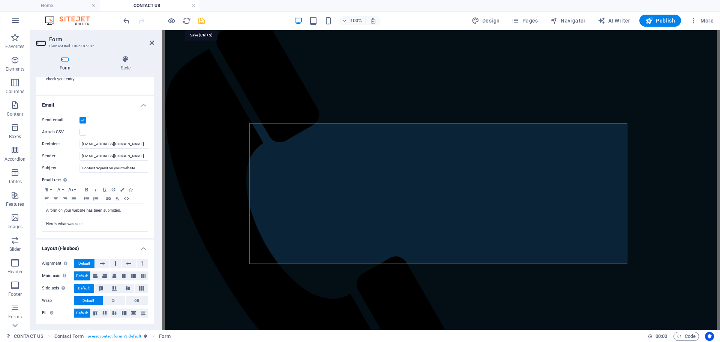
click at [202, 21] on icon "save" at bounding box center [201, 21] width 9 height 9
checkbox input "false"
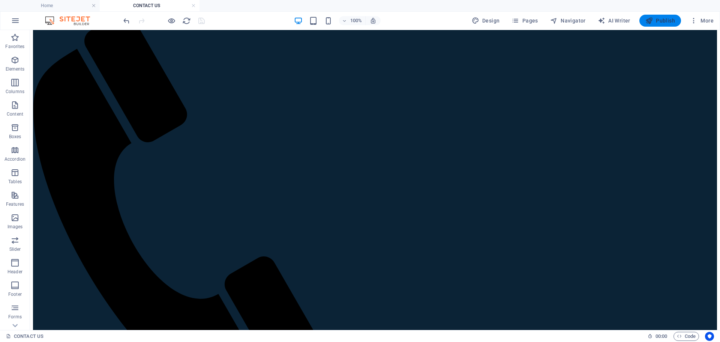
click at [658, 22] on span "Publish" at bounding box center [661, 21] width 30 height 8
